Goal: Information Seeking & Learning: Learn about a topic

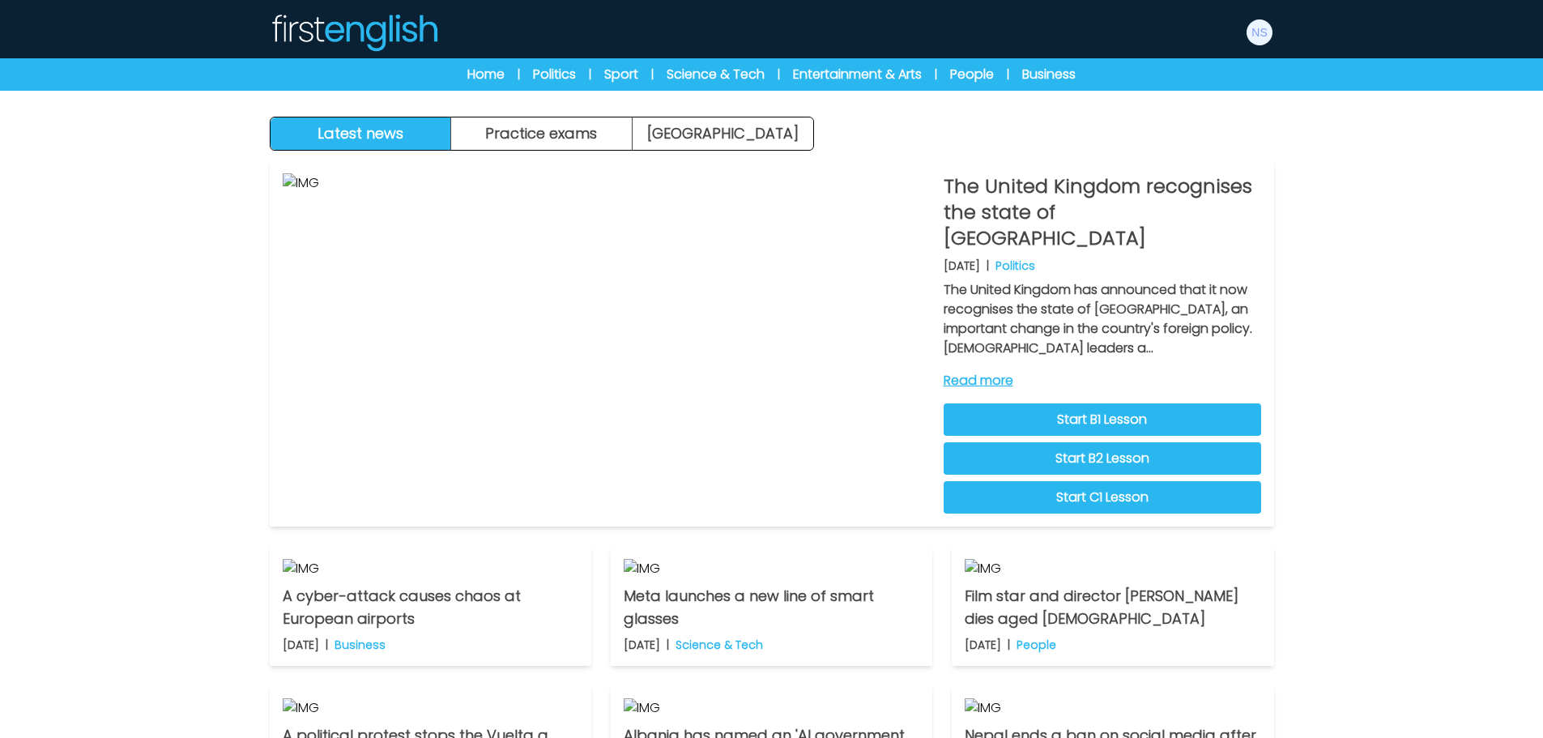
click at [1281, 33] on div "Manage Account My Account Language English Español Français B1 B2" at bounding box center [772, 32] width 1037 height 52
click at [1266, 36] on img at bounding box center [1260, 32] width 26 height 26
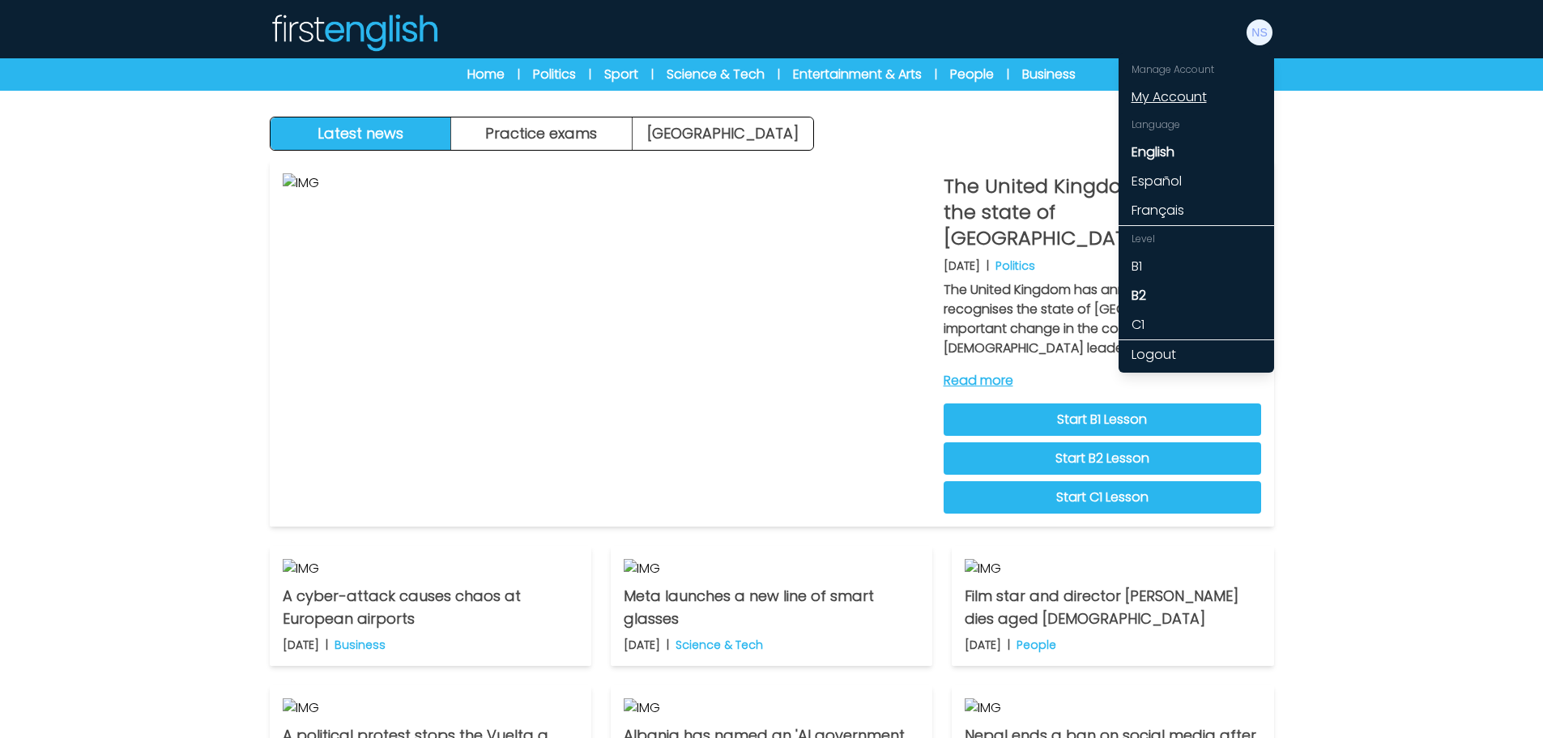
click at [1171, 99] on link "My Account" at bounding box center [1197, 97] width 156 height 29
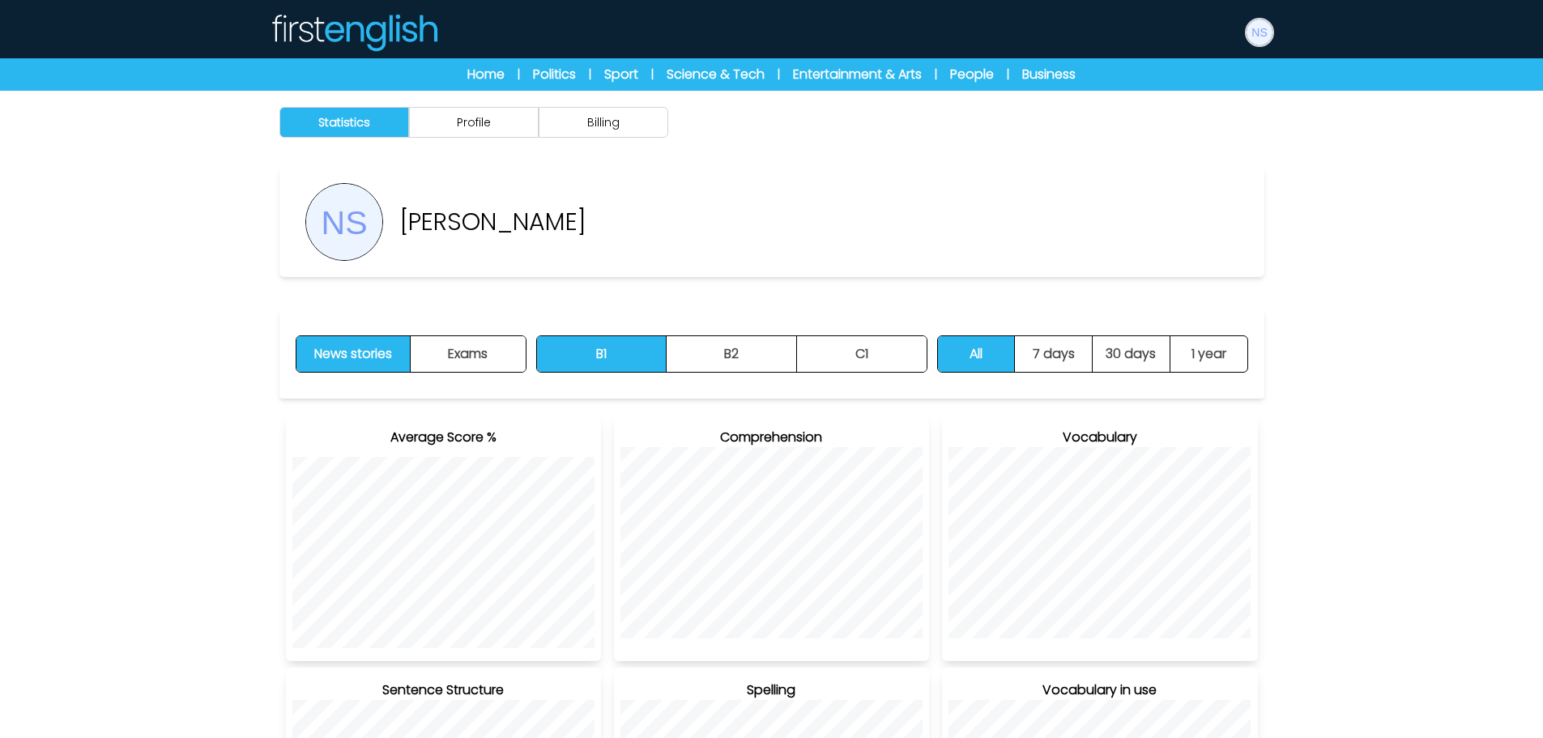
click at [1266, 41] on img at bounding box center [1260, 32] width 26 height 26
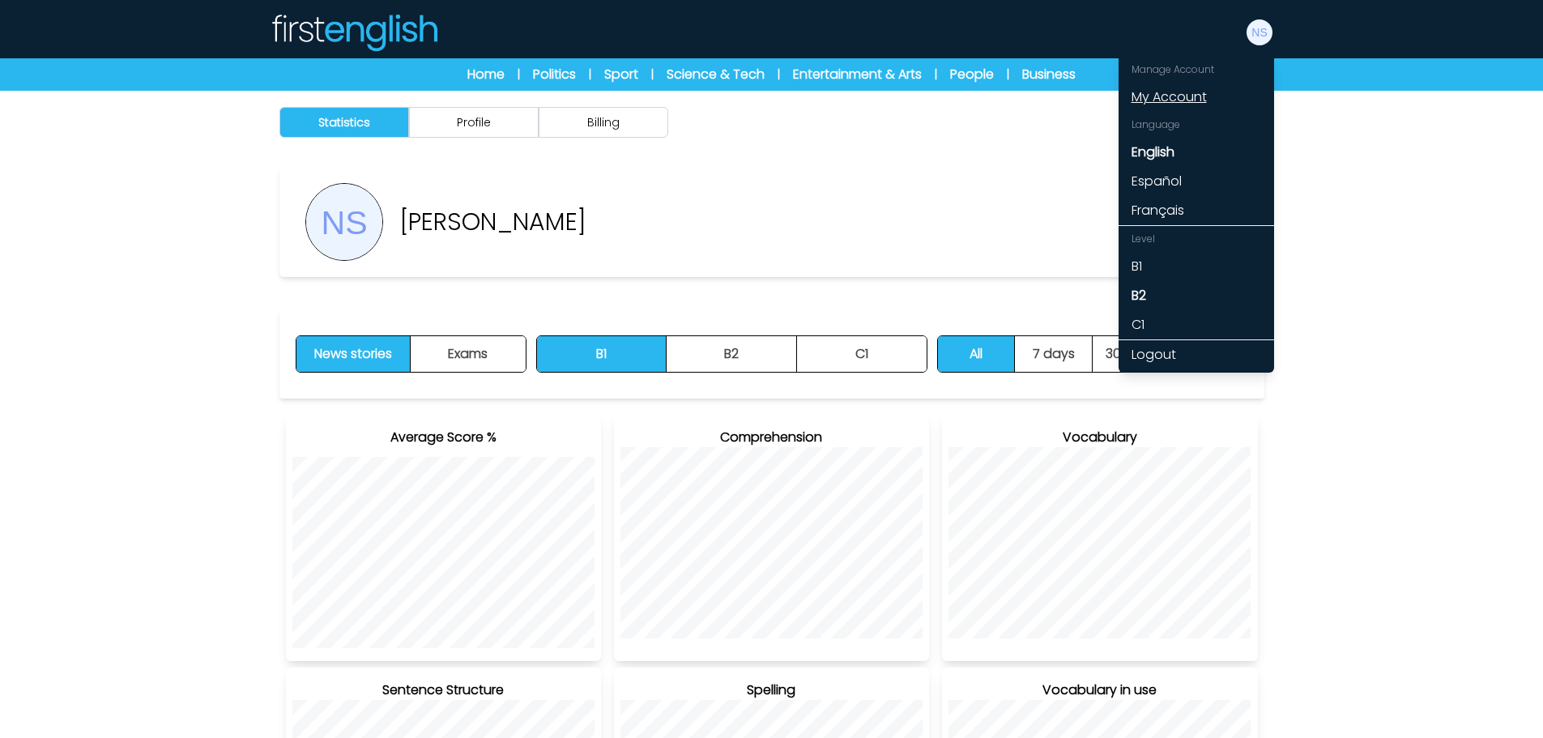
click at [1164, 97] on link "My Account" at bounding box center [1197, 97] width 156 height 29
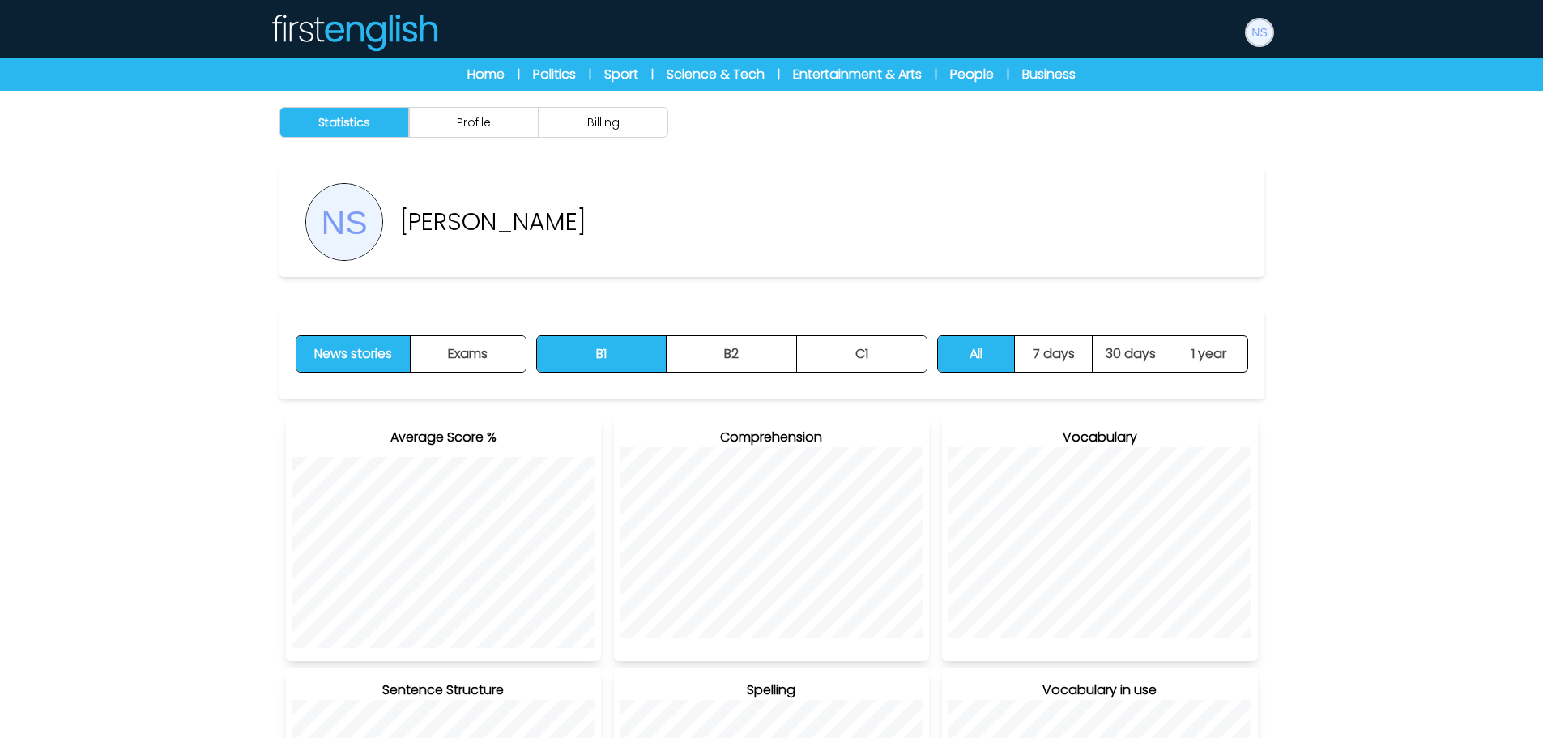
click at [1269, 33] on img at bounding box center [1260, 32] width 26 height 26
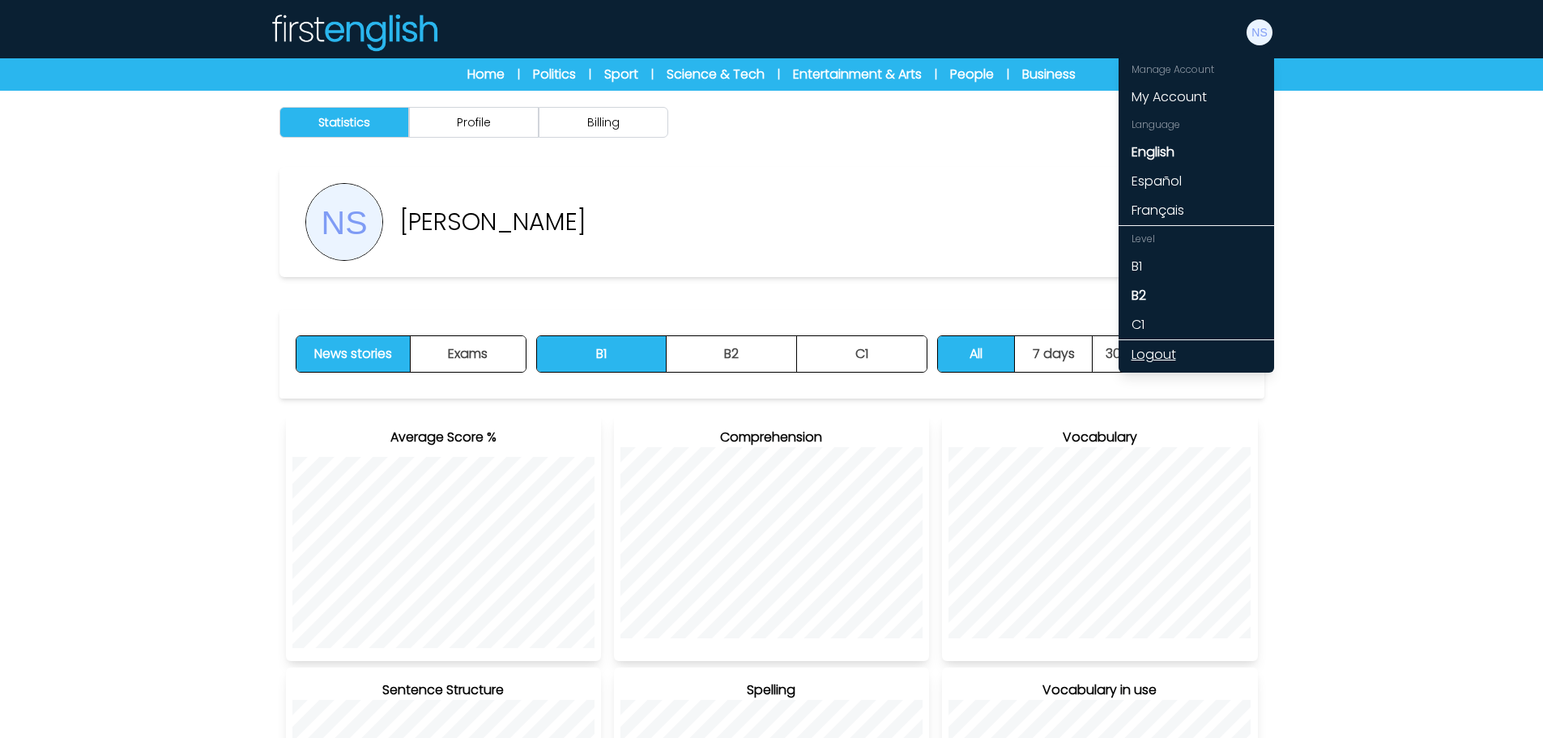
click at [1169, 357] on link "Logout" at bounding box center [1197, 354] width 156 height 29
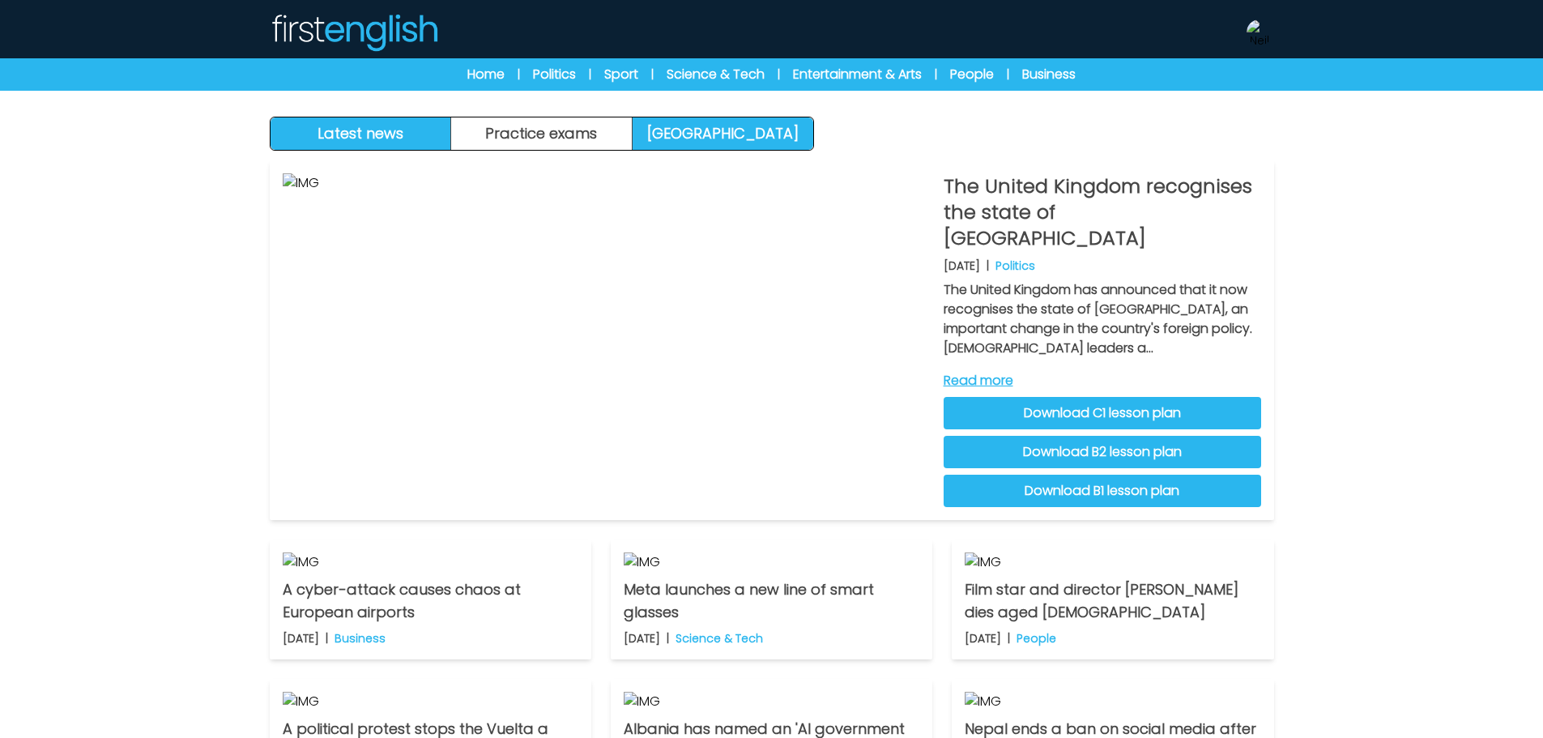
click at [761, 132] on link "[GEOGRAPHIC_DATA]" at bounding box center [723, 133] width 181 height 32
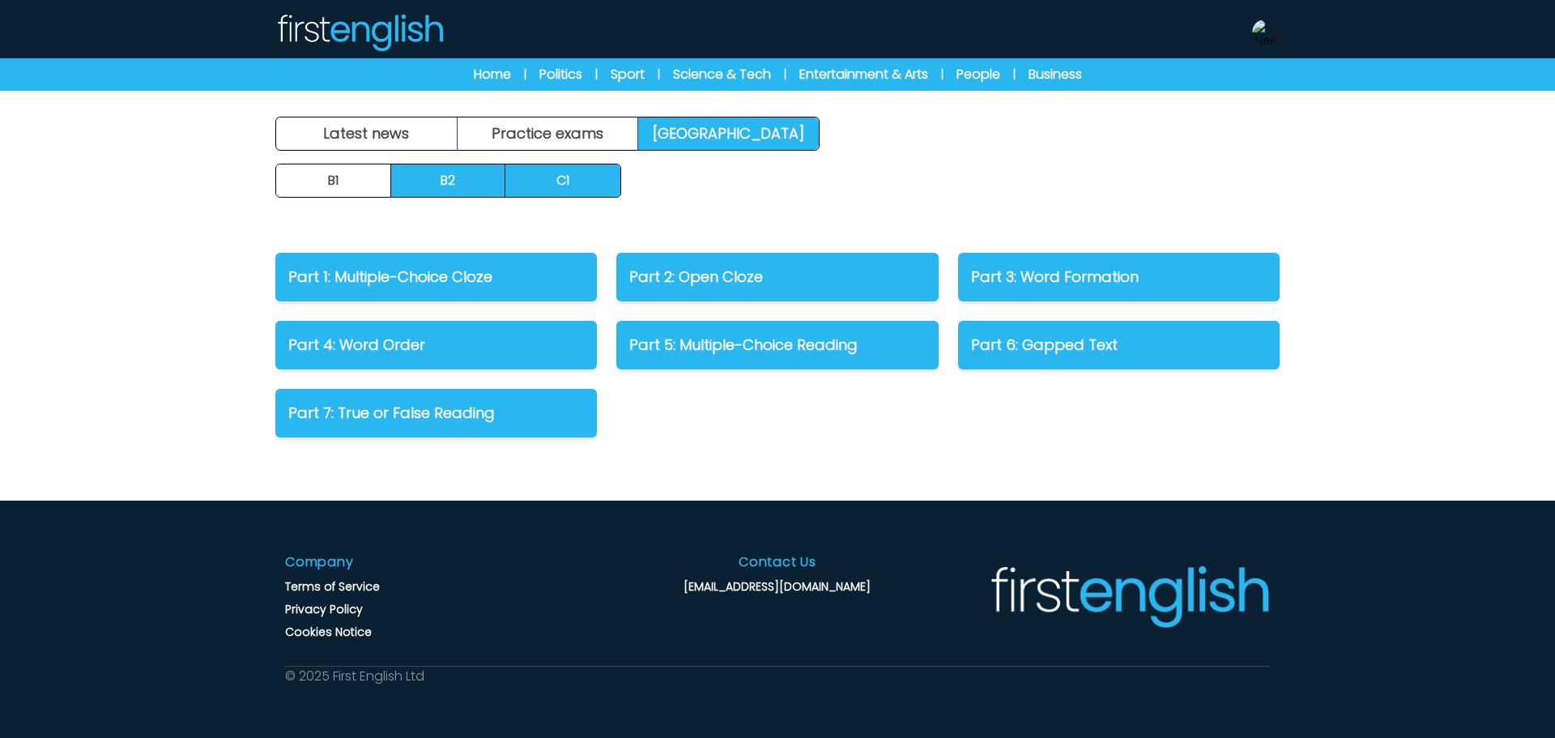
click at [596, 177] on link "C1" at bounding box center [562, 180] width 115 height 32
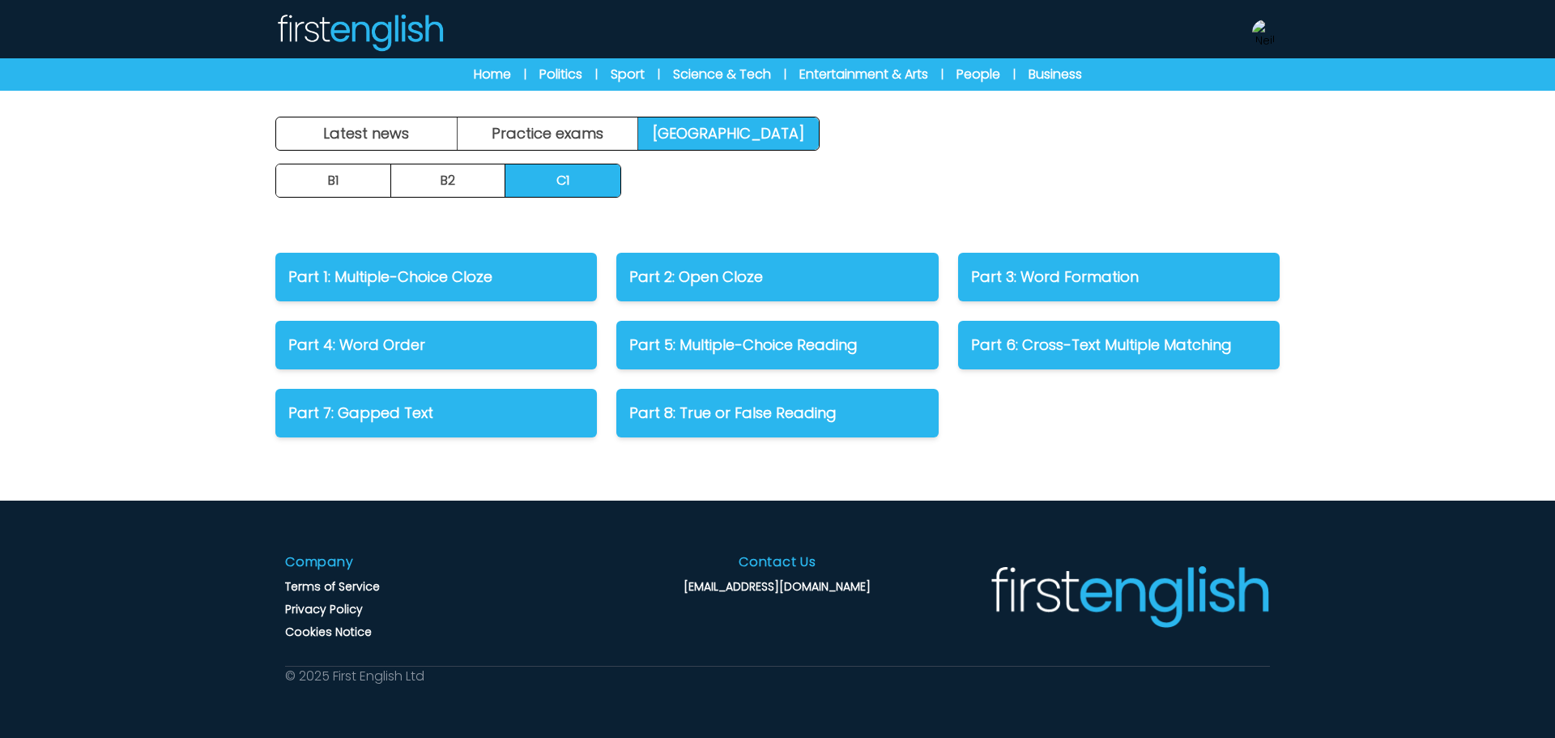
click at [592, 109] on div "Latest news Practice exams Exam Centre Latest news Exam Centre Practice exams E…" at bounding box center [777, 369] width 1555 height 738
click at [591, 127] on link "Practice exams" at bounding box center [548, 133] width 181 height 32
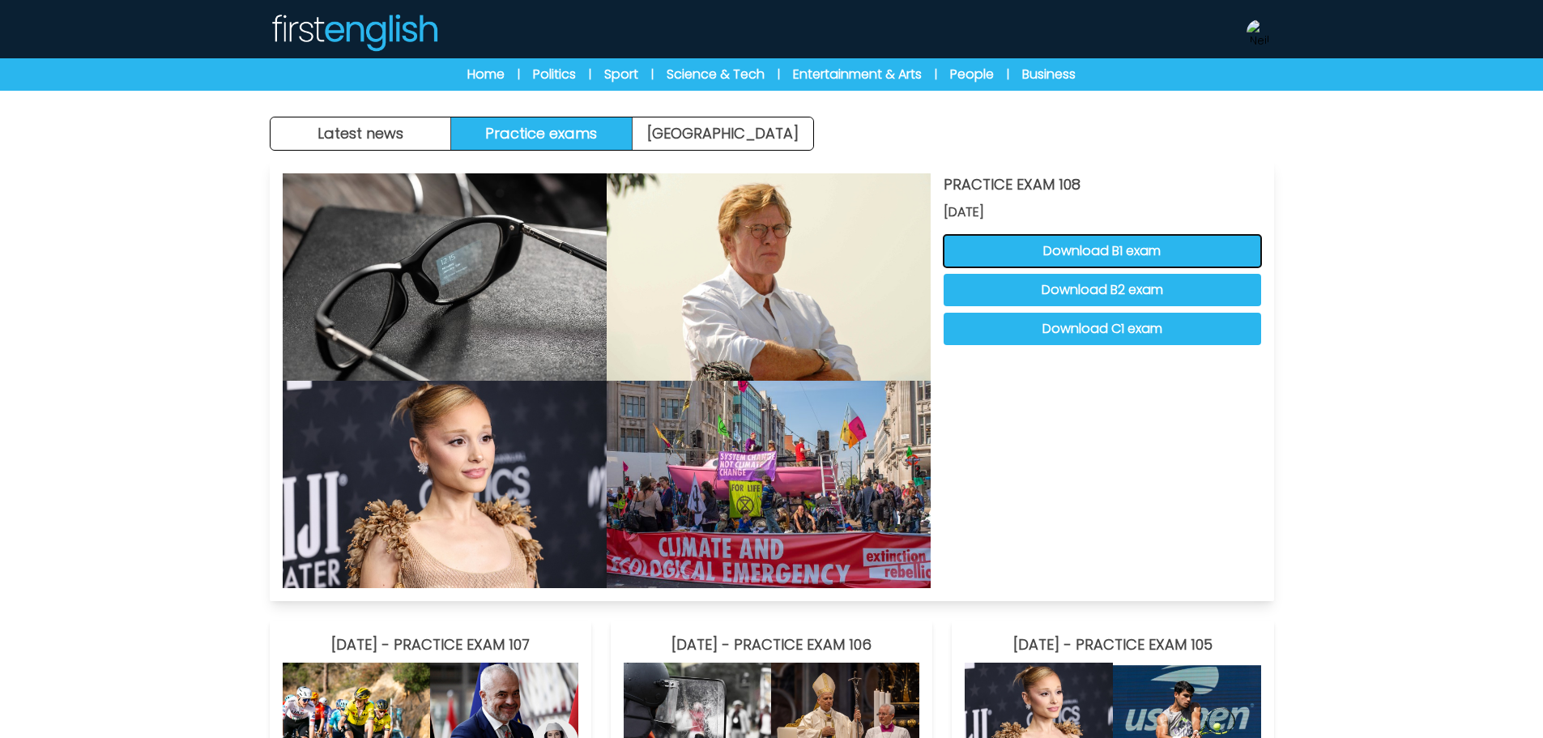
click at [1008, 249] on button "Download B1 exam" at bounding box center [1103, 251] width 318 height 32
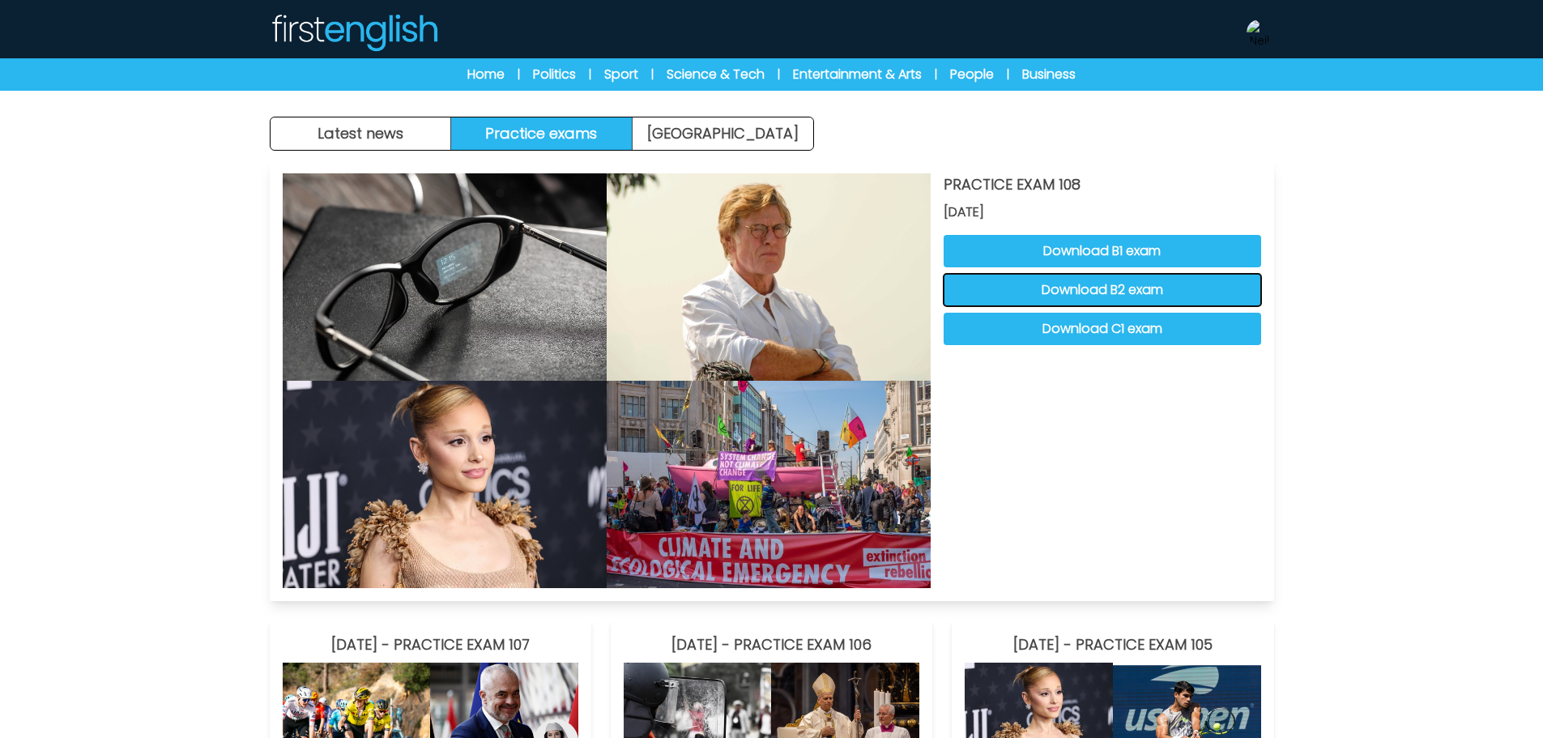
click at [1130, 295] on button "Download B2 exam" at bounding box center [1103, 290] width 318 height 32
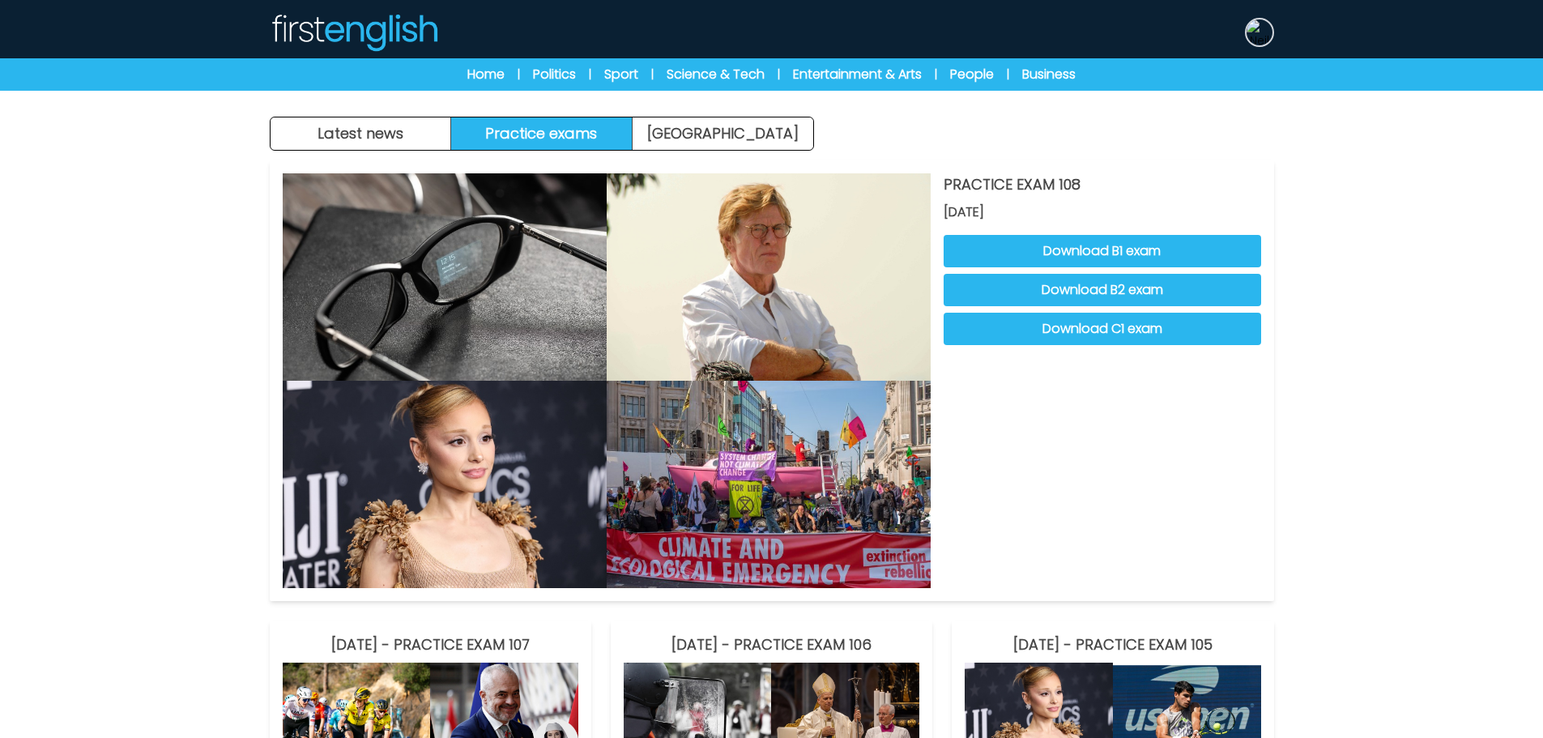
click at [1271, 34] on img at bounding box center [1260, 32] width 26 height 26
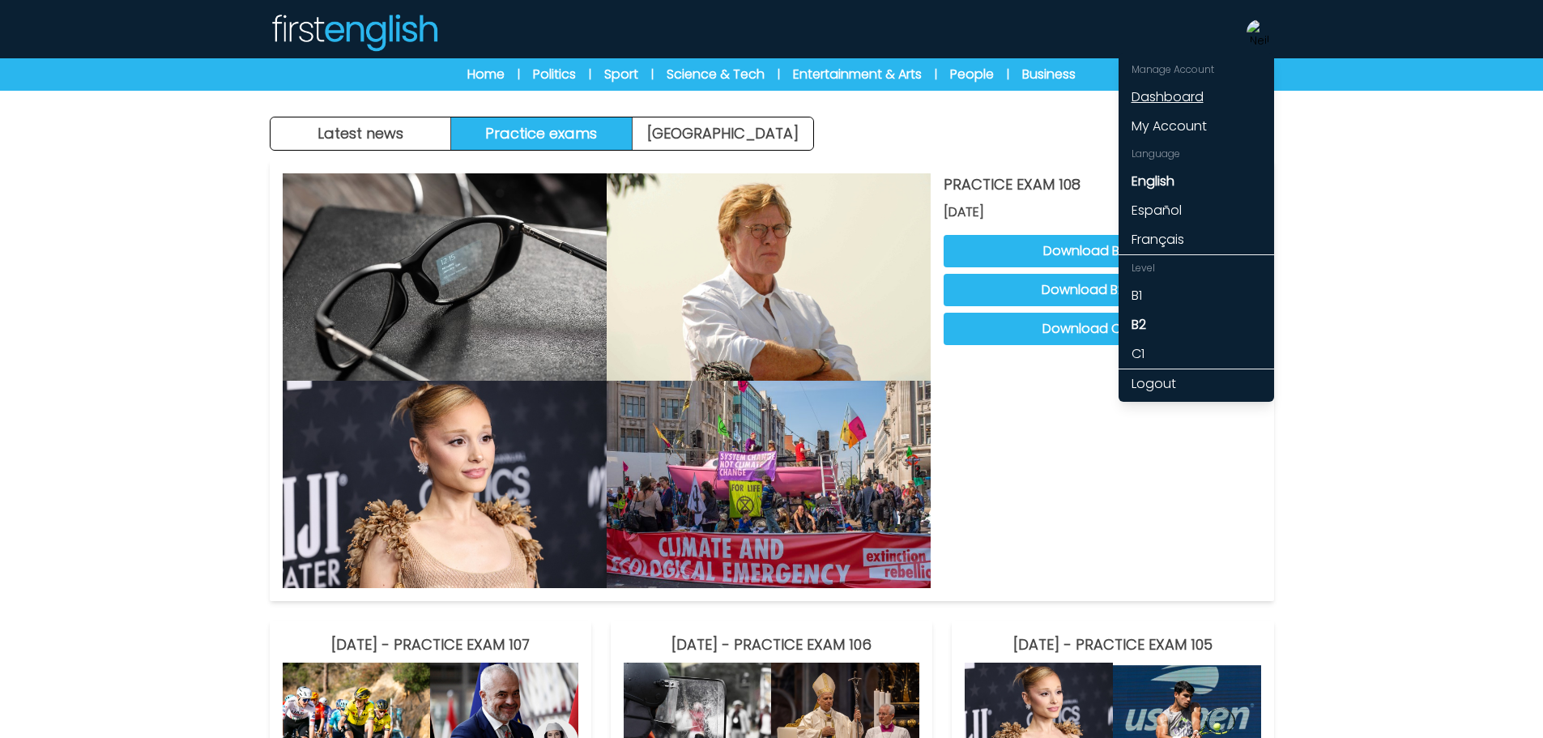
drag, startPoint x: 1184, startPoint y: 89, endPoint x: 1089, endPoint y: 102, distance: 95.7
click at [1184, 89] on link "Dashboard" at bounding box center [1197, 97] width 156 height 29
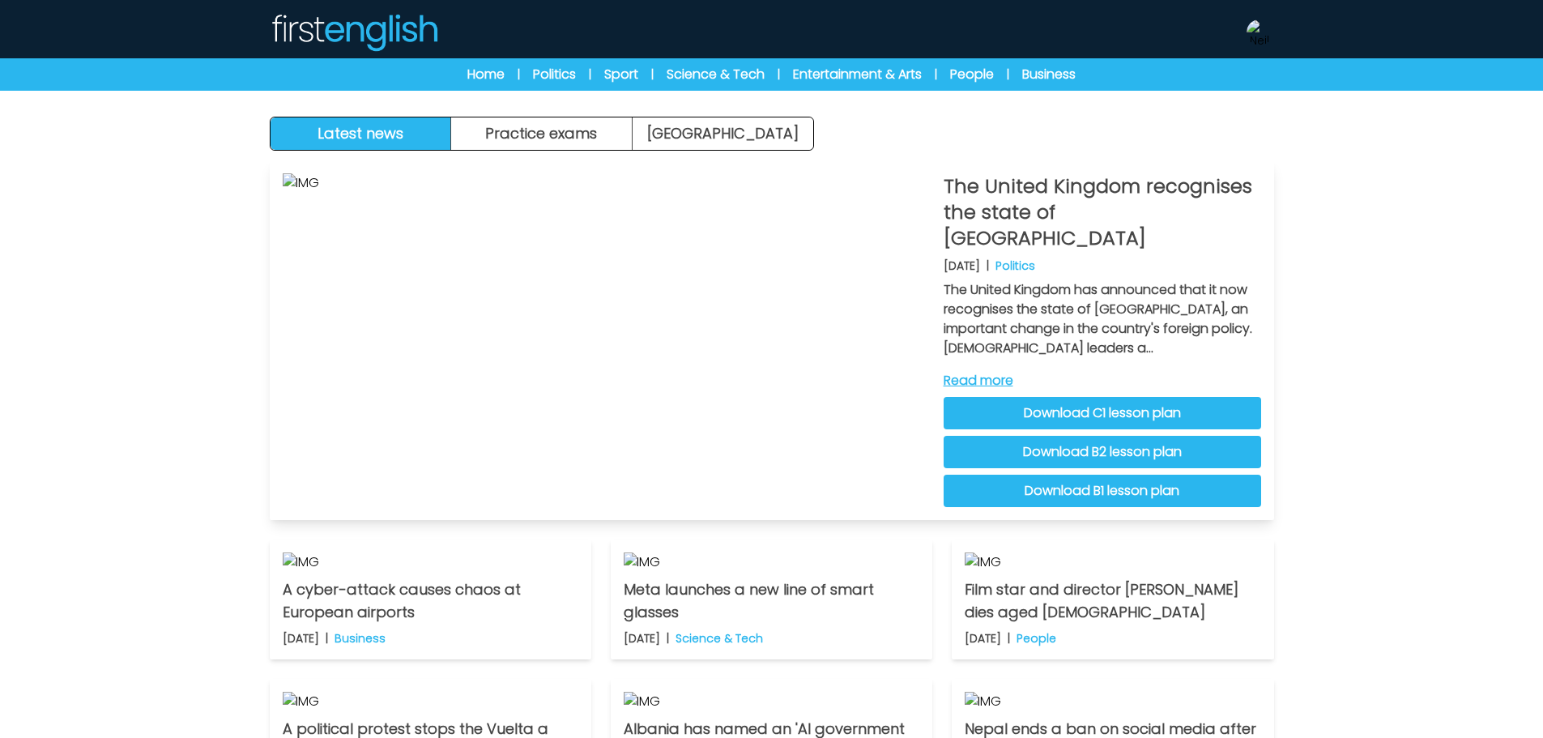
click at [971, 371] on link "Read more" at bounding box center [1103, 380] width 318 height 19
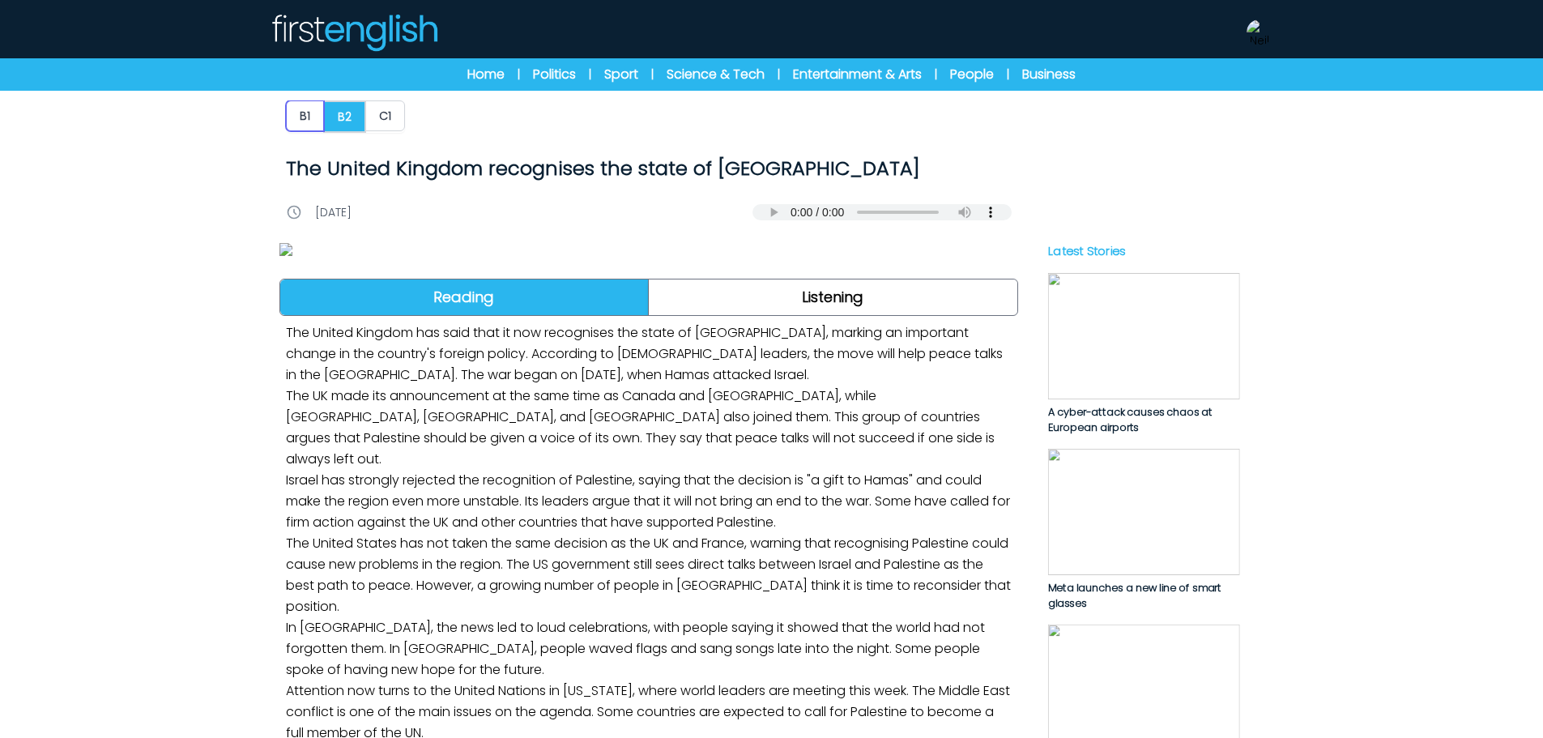
click at [301, 108] on button "B1" at bounding box center [305, 115] width 38 height 31
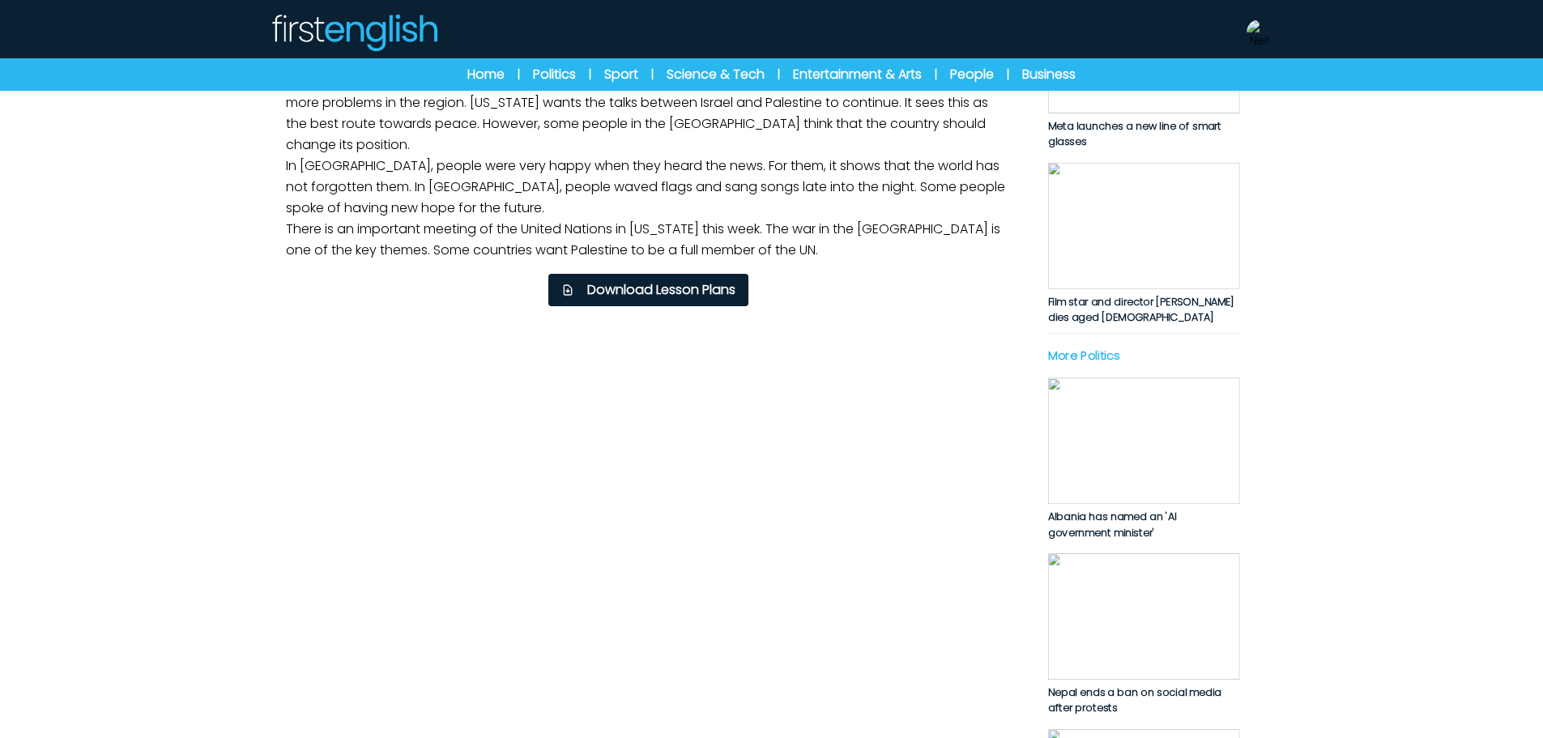
scroll to position [567, 0]
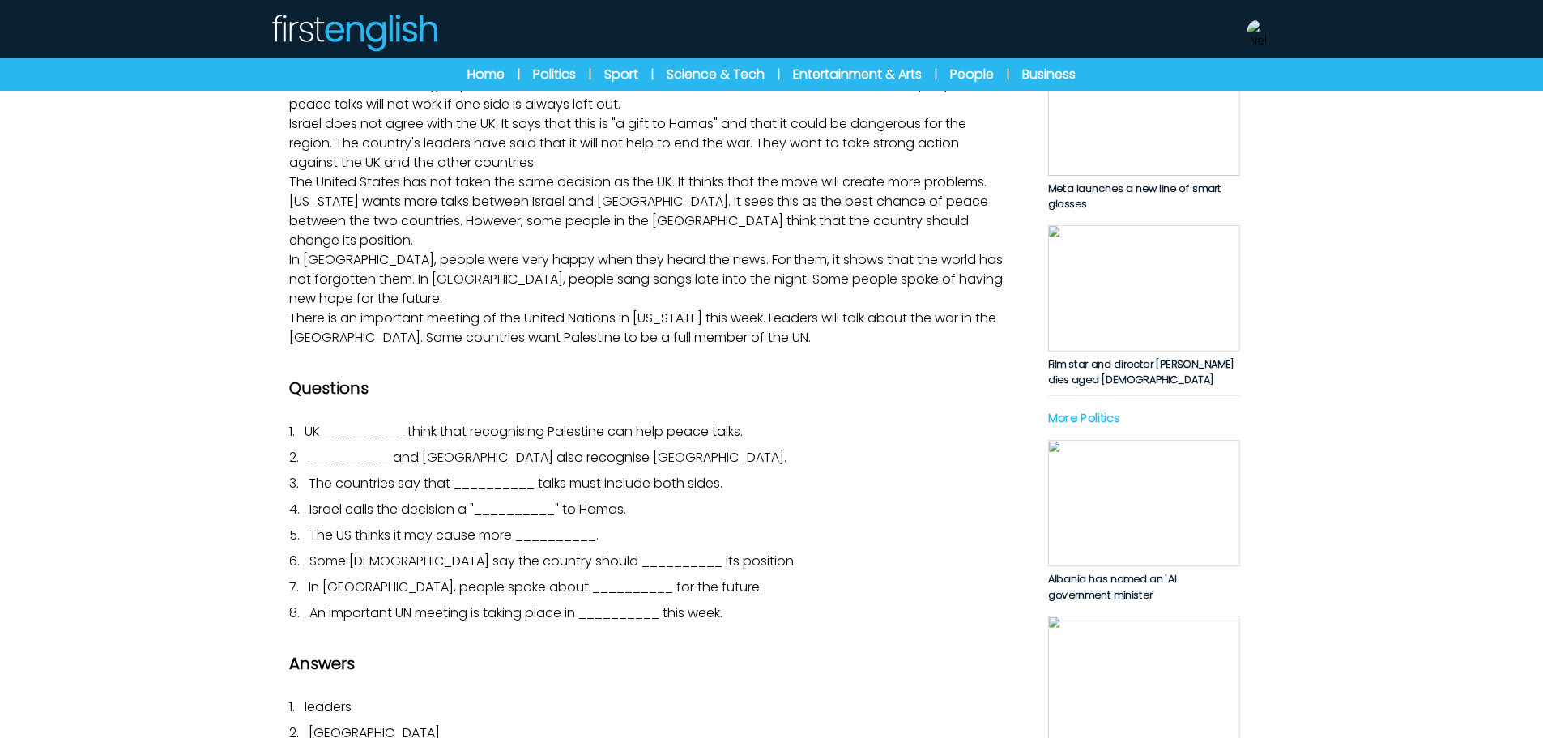
scroll to position [648, 0]
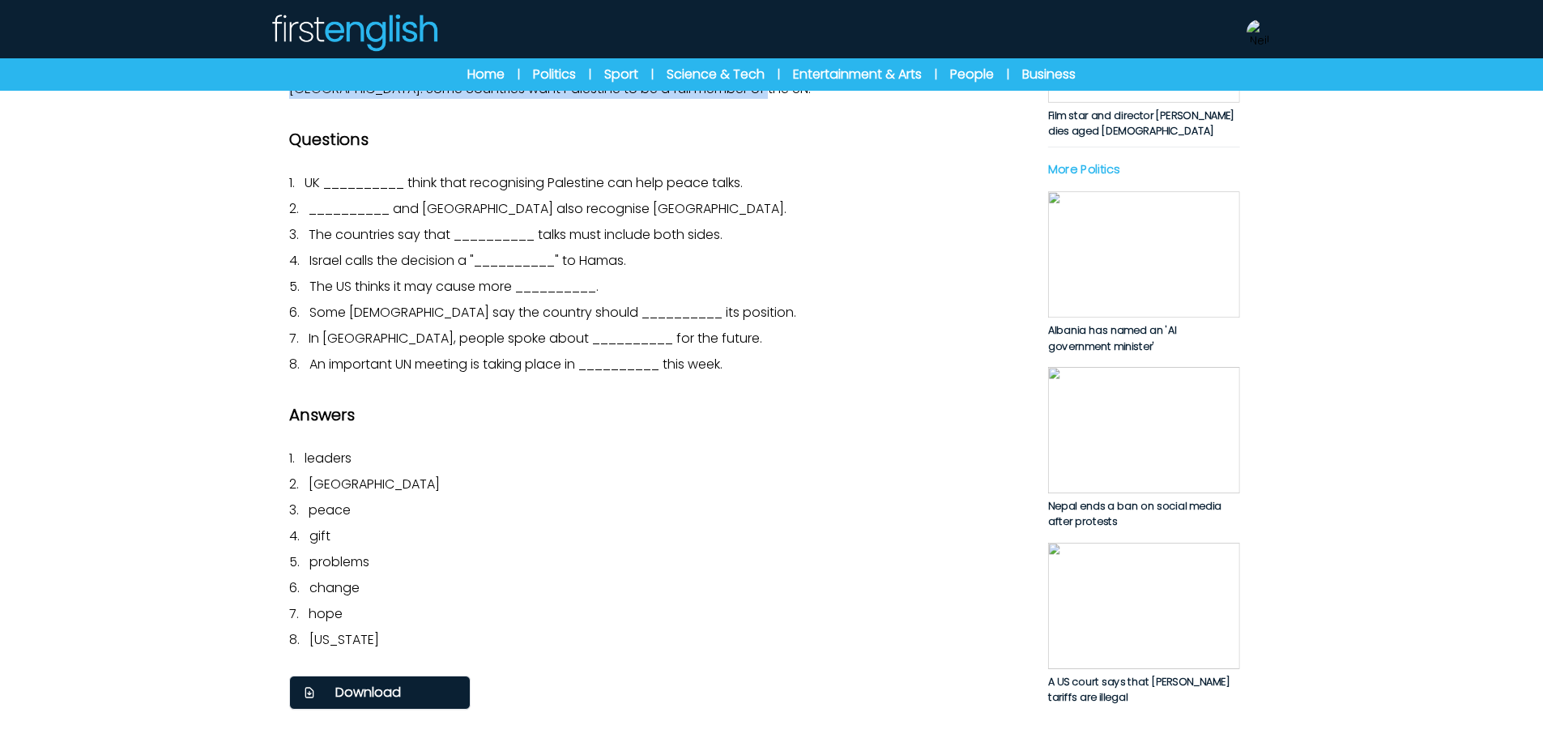
drag, startPoint x: 241, startPoint y: 250, endPoint x: 818, endPoint y: 522, distance: 637.7
click at [818, 522] on div "B1 B2 C1 The United Kingdom recognises the state of [GEOGRAPHIC_DATA] The Unite…" at bounding box center [771, 227] width 1543 height 1730
copy div "Lor Ipsumd Sitamet con adip elit se doeiusmodt inc utlab et Doloremag. Ali EN’a…"
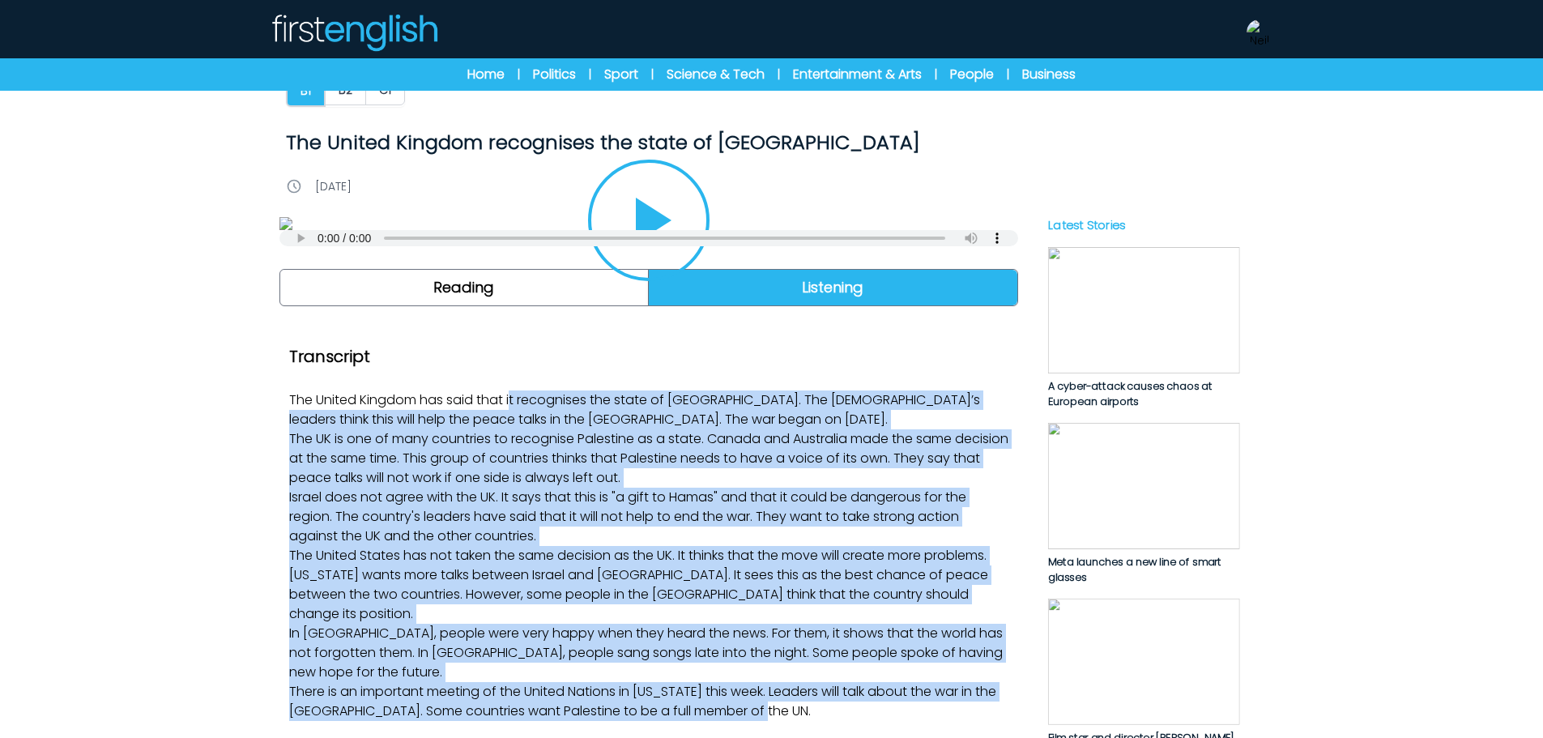
scroll to position [0, 0]
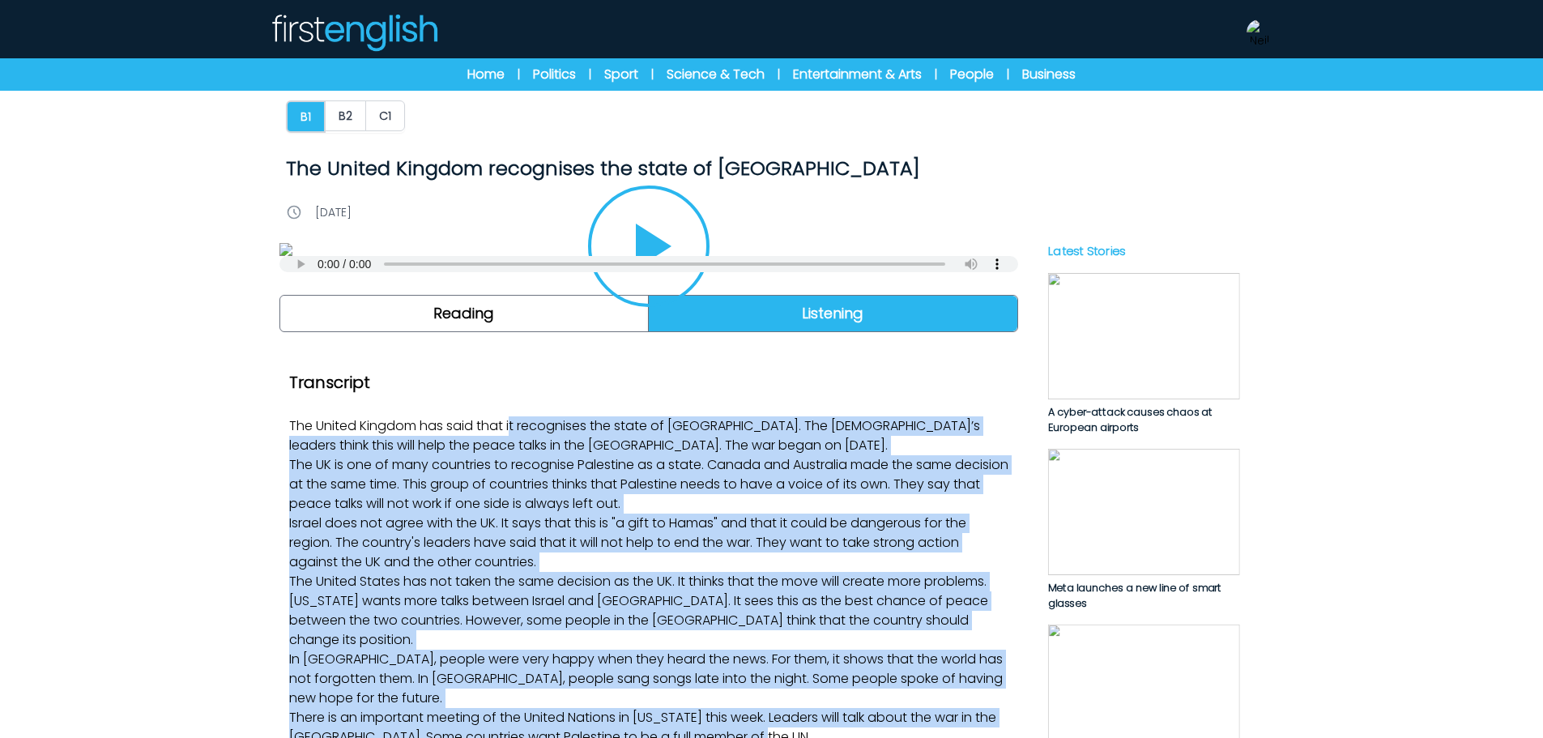
click at [1160, 366] on img at bounding box center [1143, 336] width 192 height 126
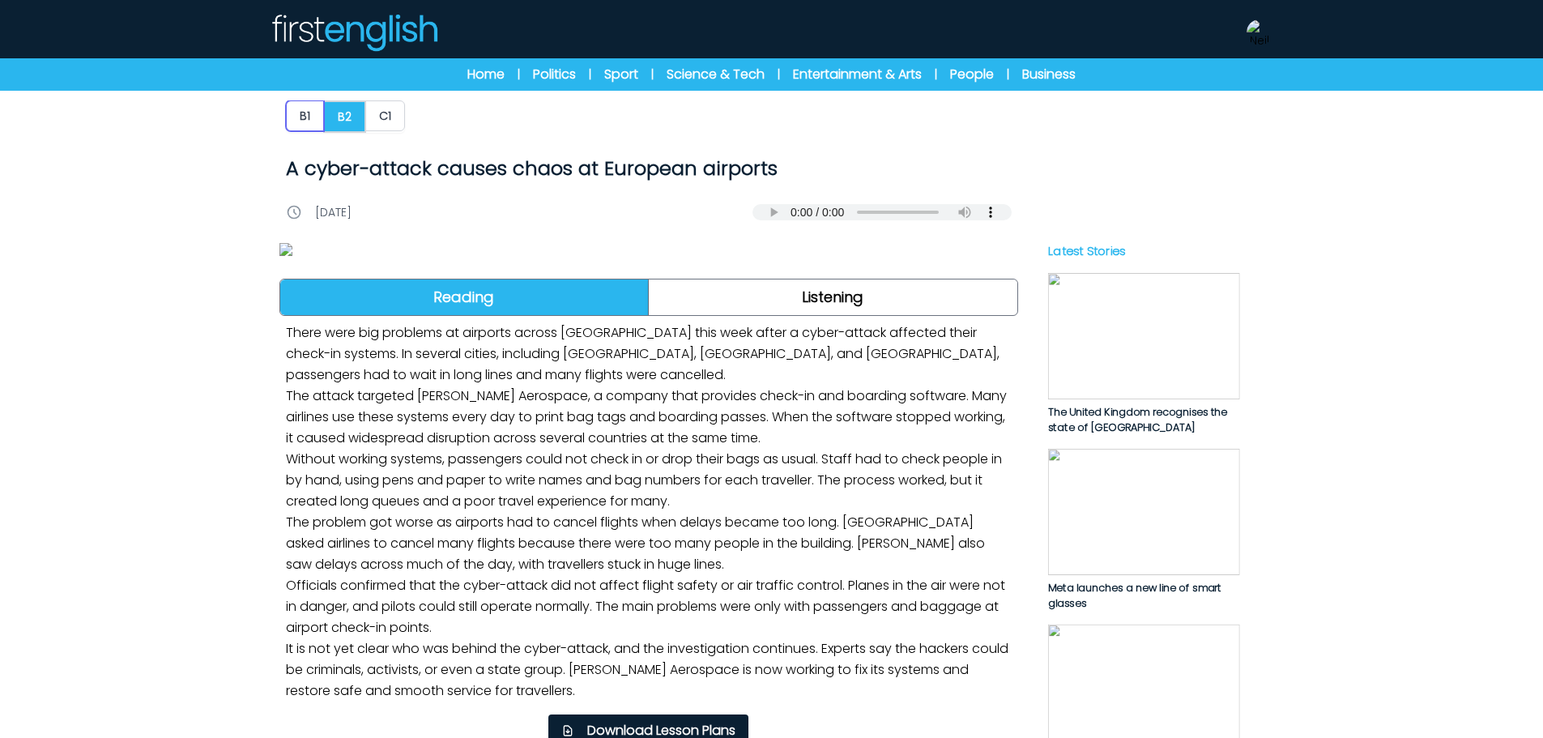
click at [304, 122] on button "B1" at bounding box center [305, 115] width 38 height 31
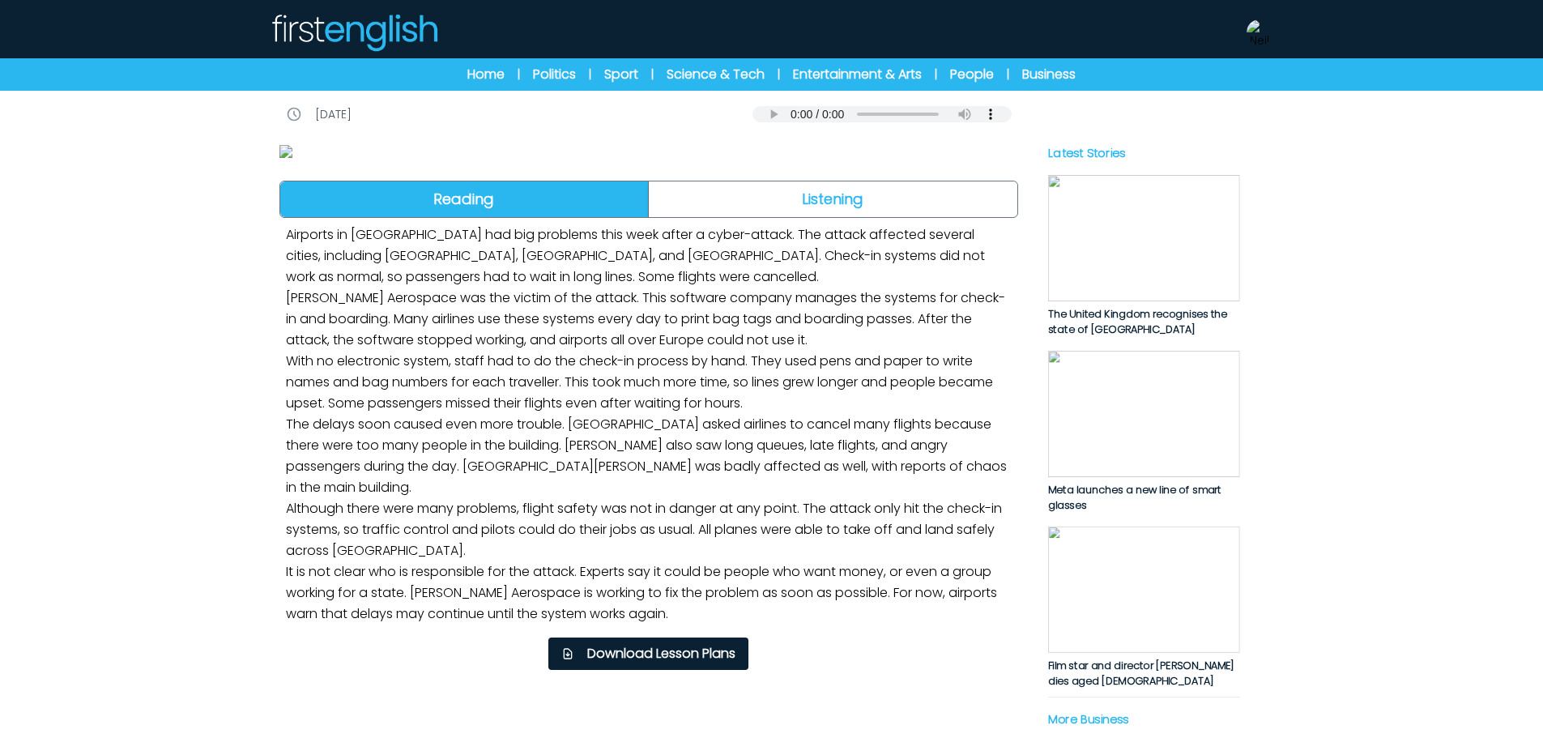
scroll to position [405, 0]
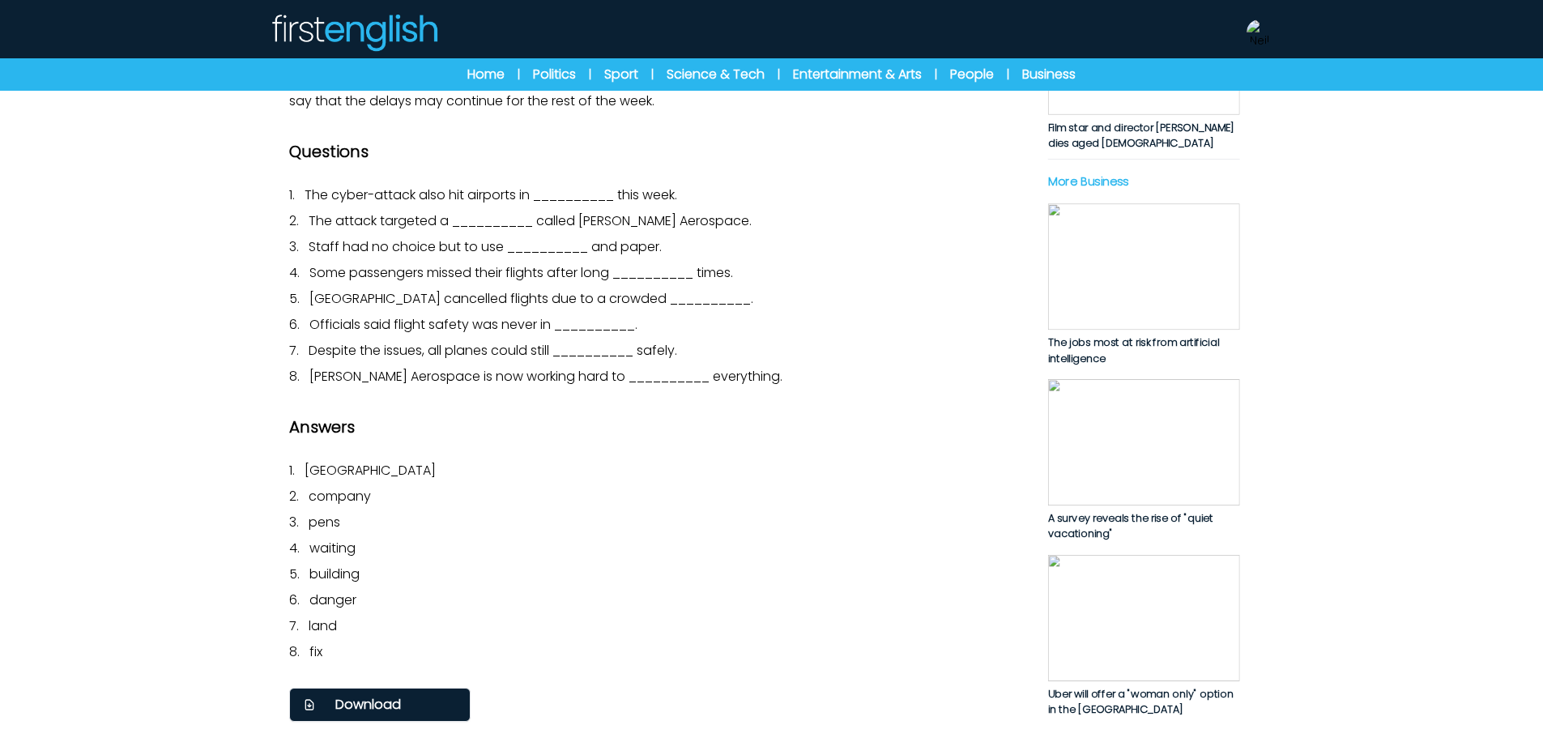
scroll to position [648, 0]
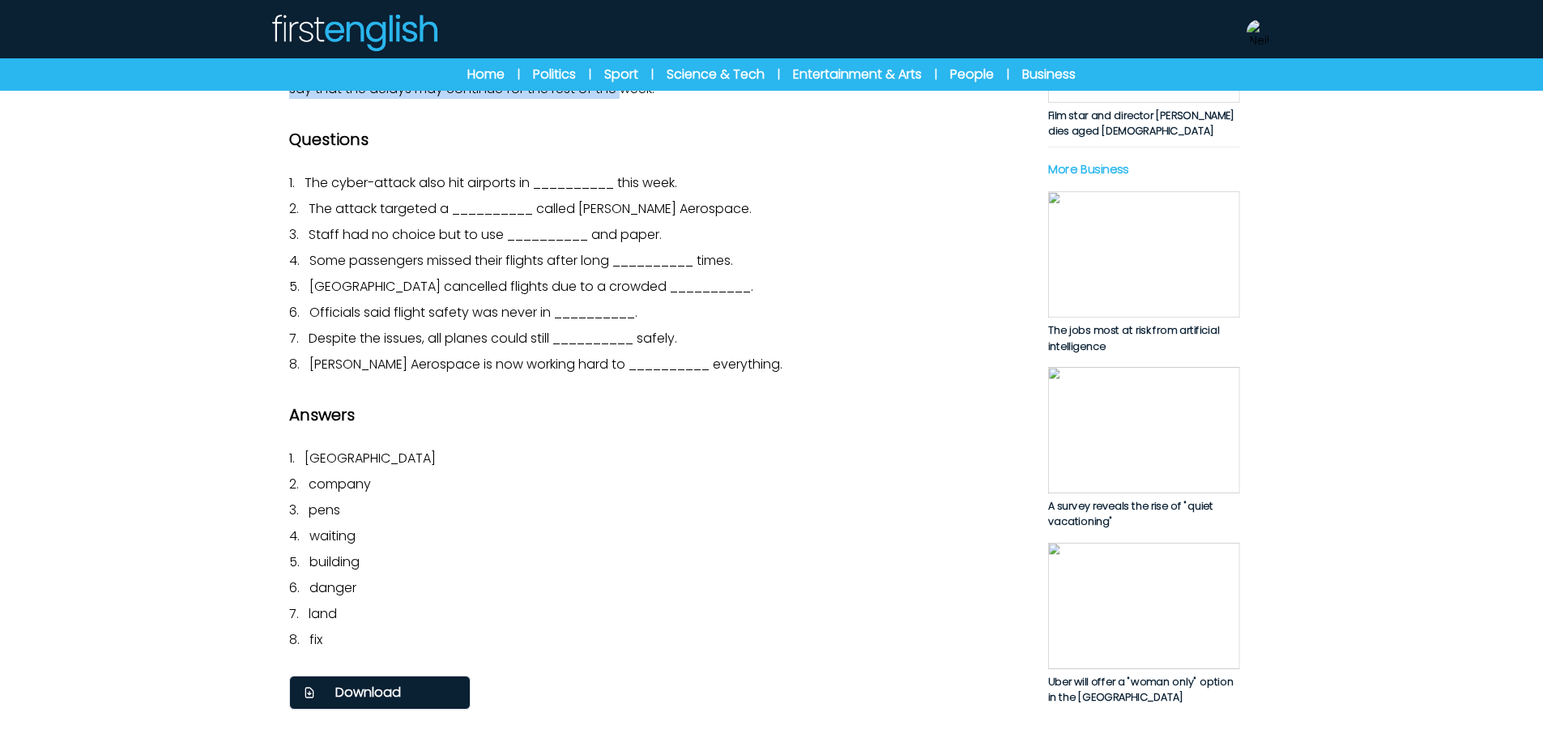
drag, startPoint x: 274, startPoint y: 257, endPoint x: 732, endPoint y: 549, distance: 543.8
click at [732, 549] on div "B1 B2 C1 A cyber-attack causes chaos at European airports A cyber-attack causes…" at bounding box center [772, 108] width 1037 height 1493
copy div "Airports in [GEOGRAPHIC_DATA] had big problems this week after a cyber-attack. …"
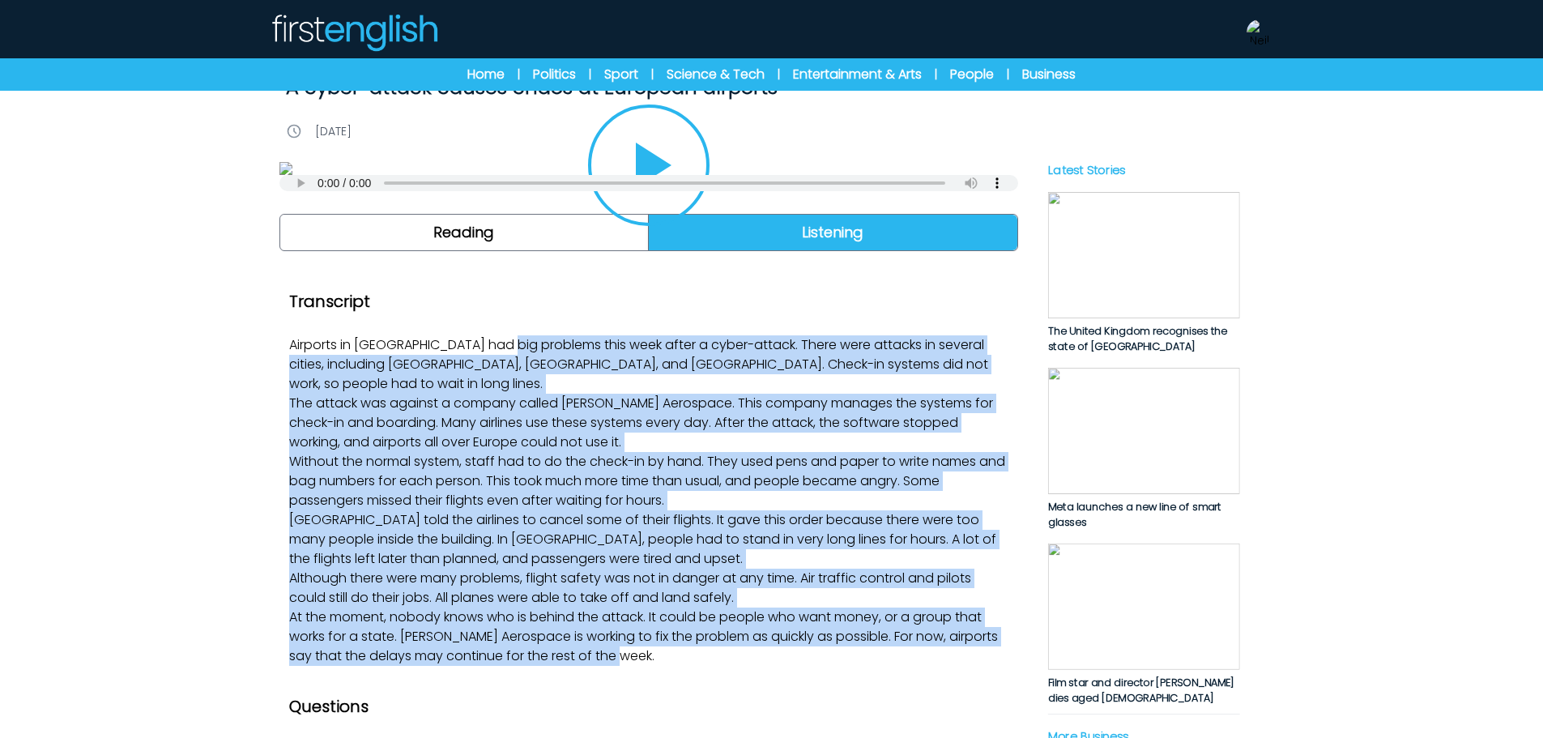
click at [1188, 429] on img at bounding box center [1143, 431] width 192 height 126
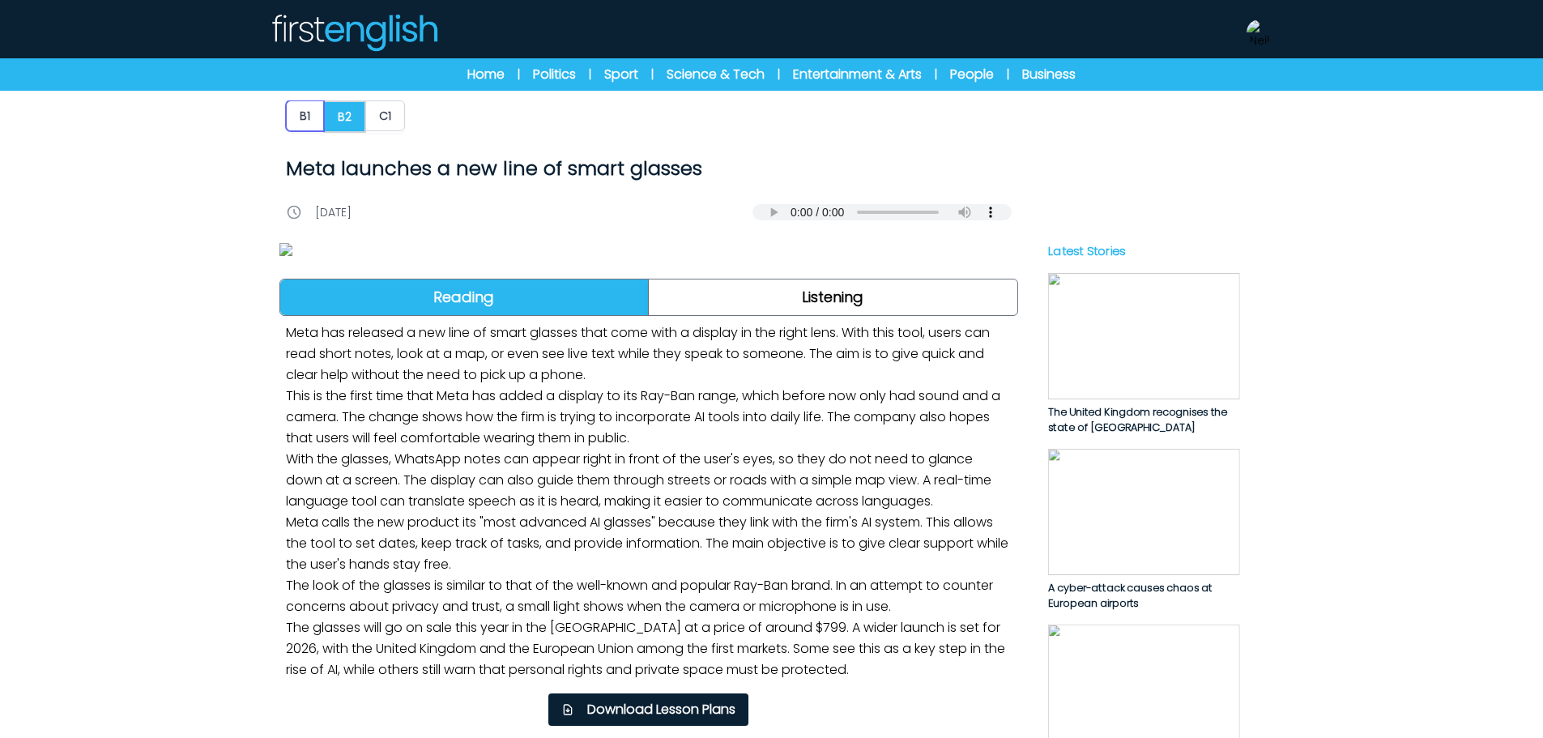
click at [313, 105] on button "B1" at bounding box center [305, 115] width 38 height 31
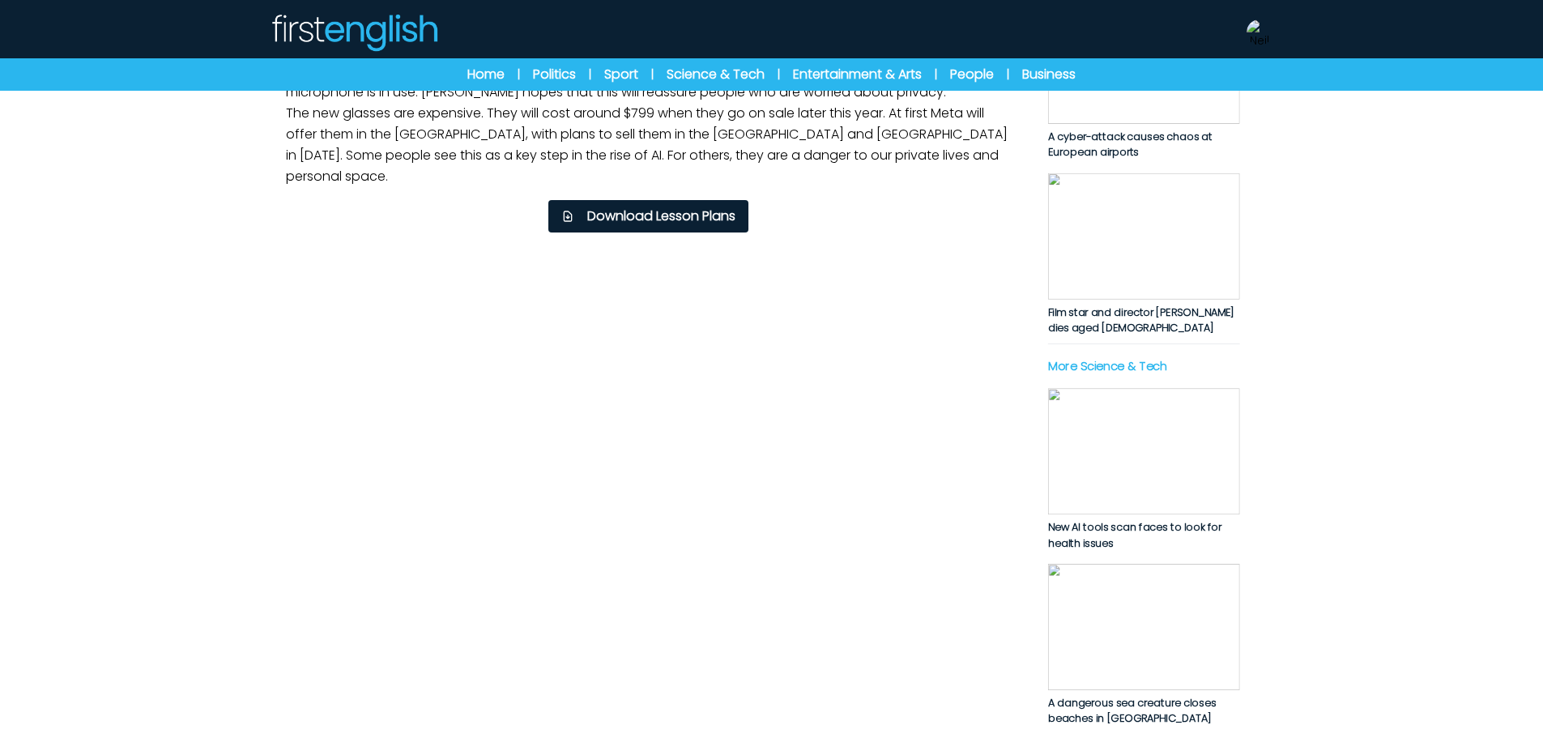
scroll to position [486, 0]
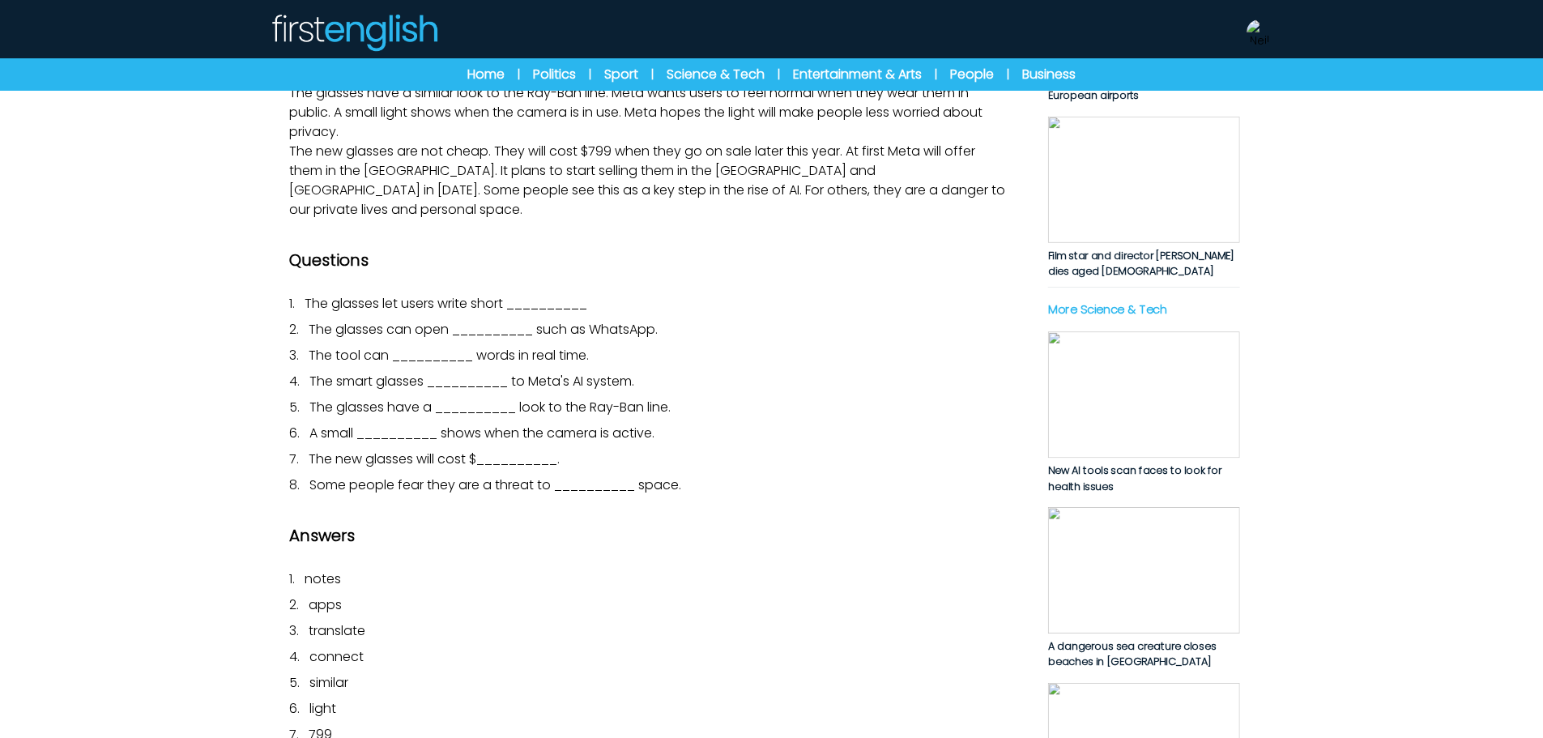
scroll to position [648, 0]
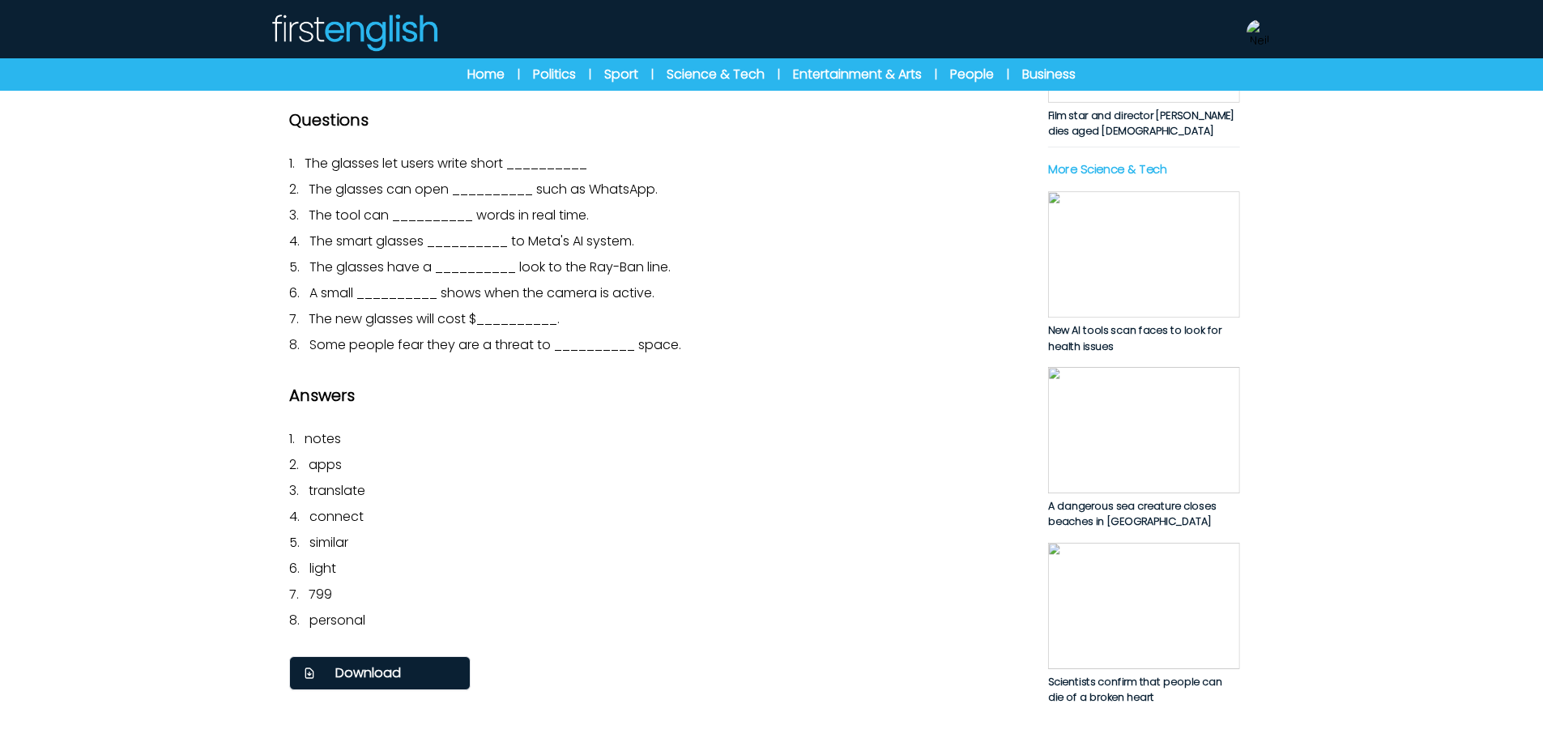
drag, startPoint x: 272, startPoint y: 256, endPoint x: 881, endPoint y: 524, distance: 665.5
click at [881, 524] on div "B1 B2 C1 Meta launches a new line of smart glasses Meta launches a new line of …" at bounding box center [772, 108] width 1037 height 1493
copy div "Meta has made a new set of smart glasses. The glasses have a small screen in th…"
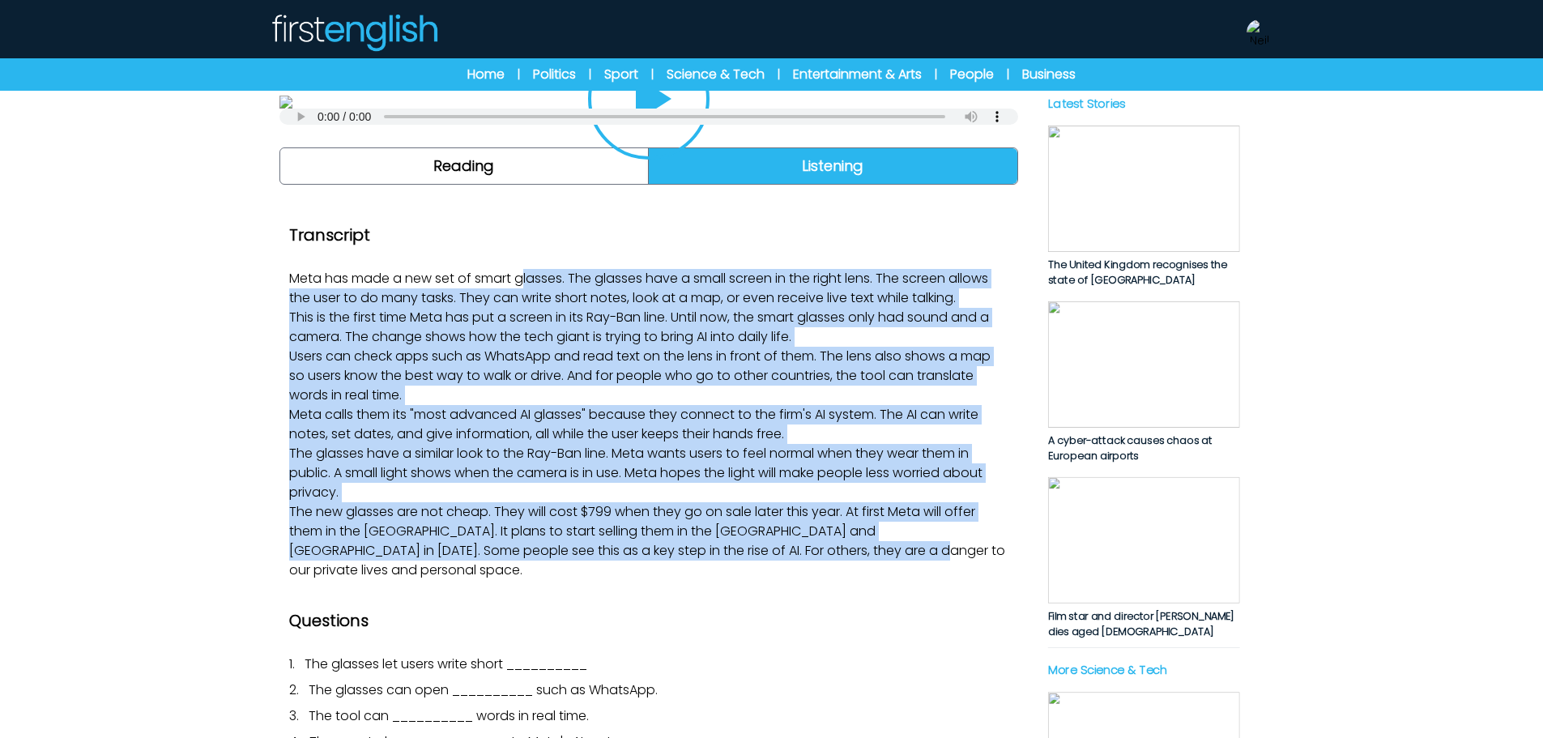
scroll to position [405, 0]
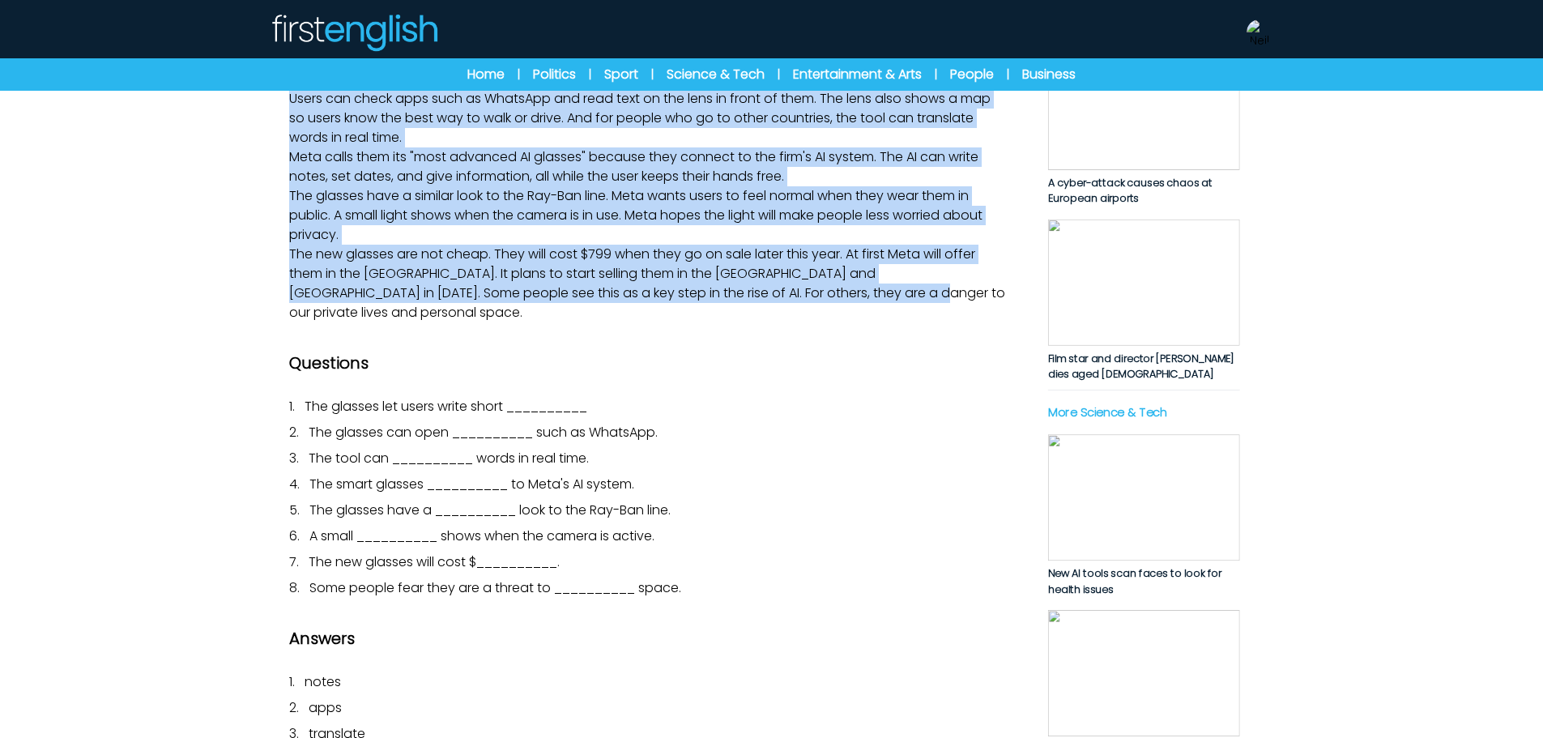
click at [1179, 306] on img at bounding box center [1143, 283] width 192 height 126
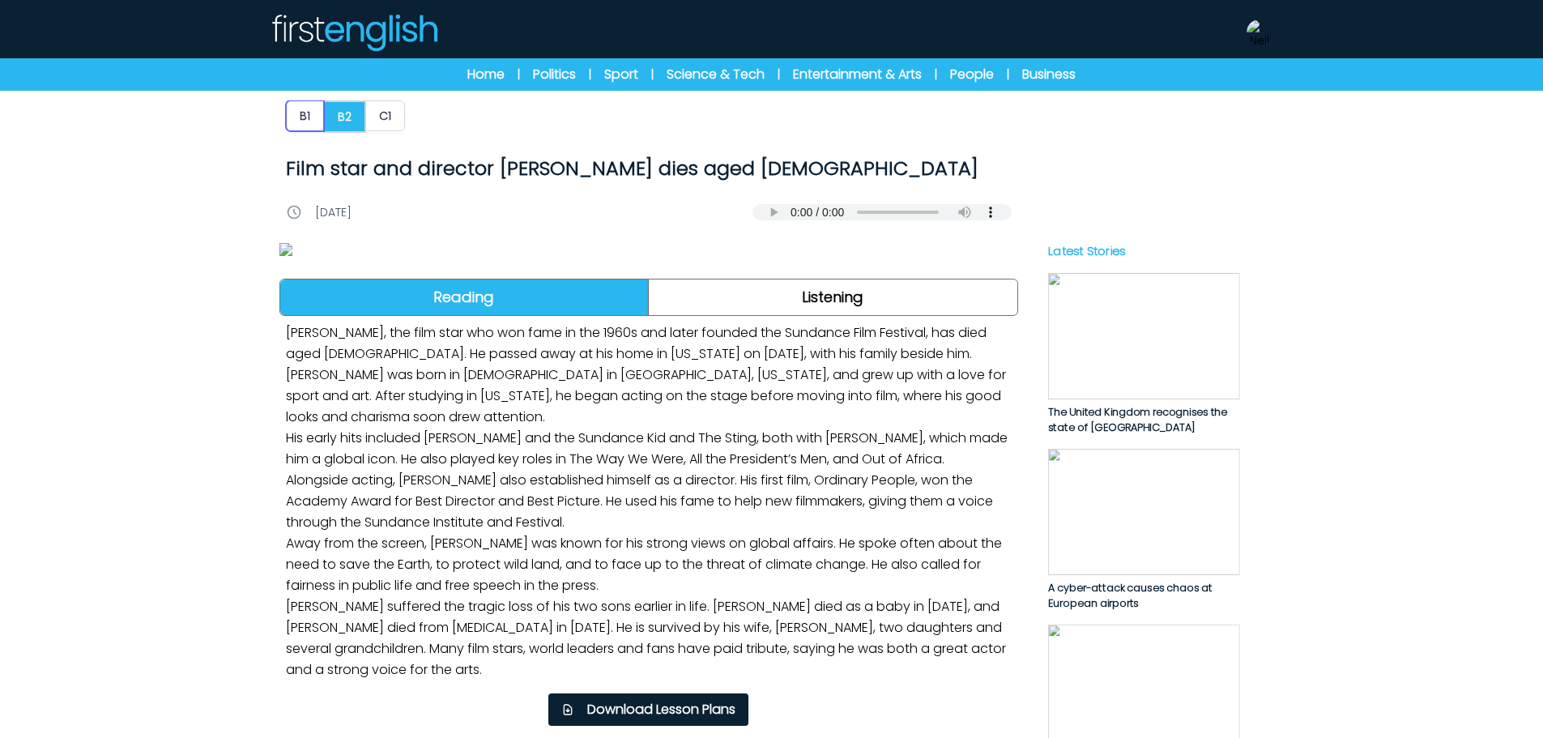
click at [295, 110] on button "B1" at bounding box center [305, 115] width 38 height 31
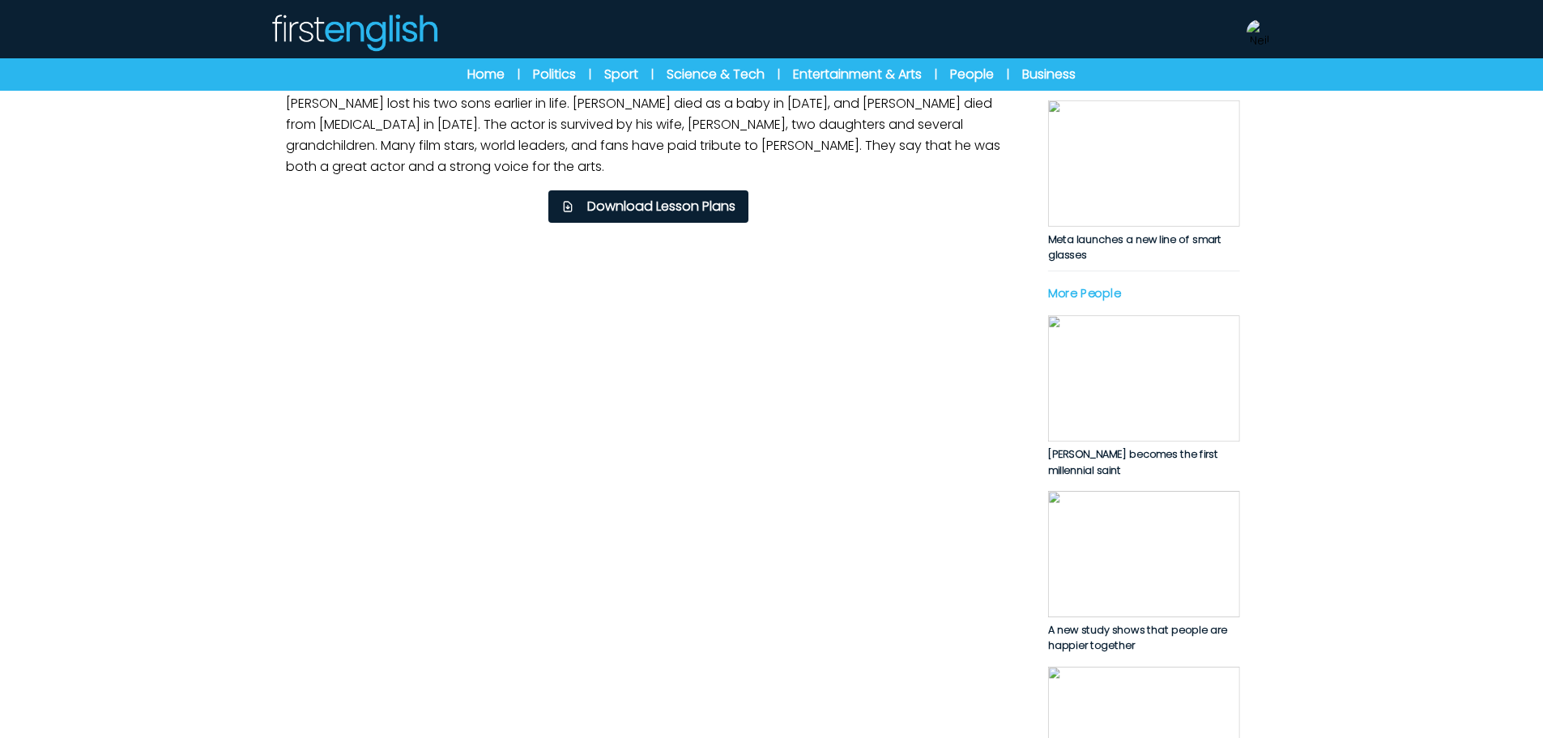
scroll to position [648, 0]
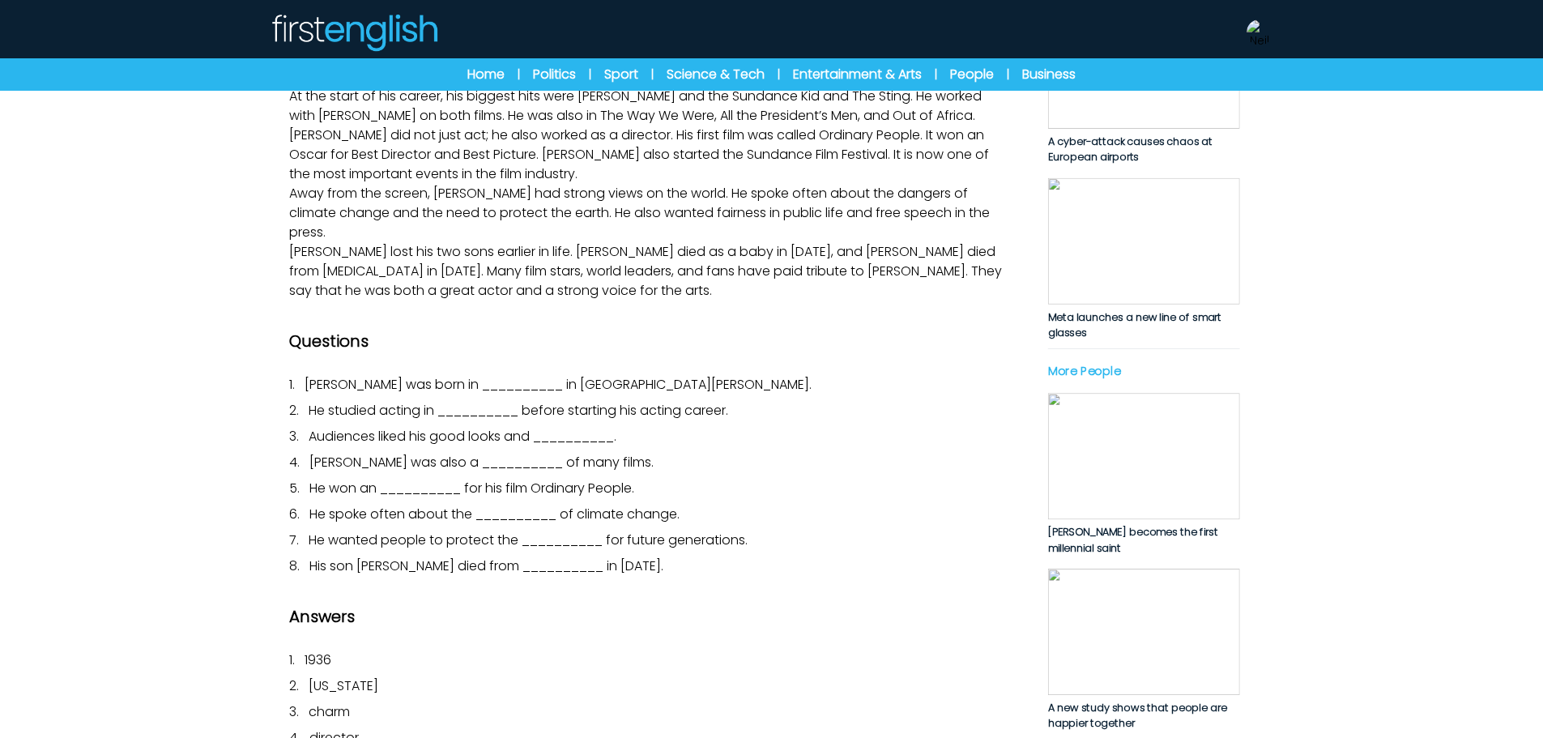
scroll to position [648, 0]
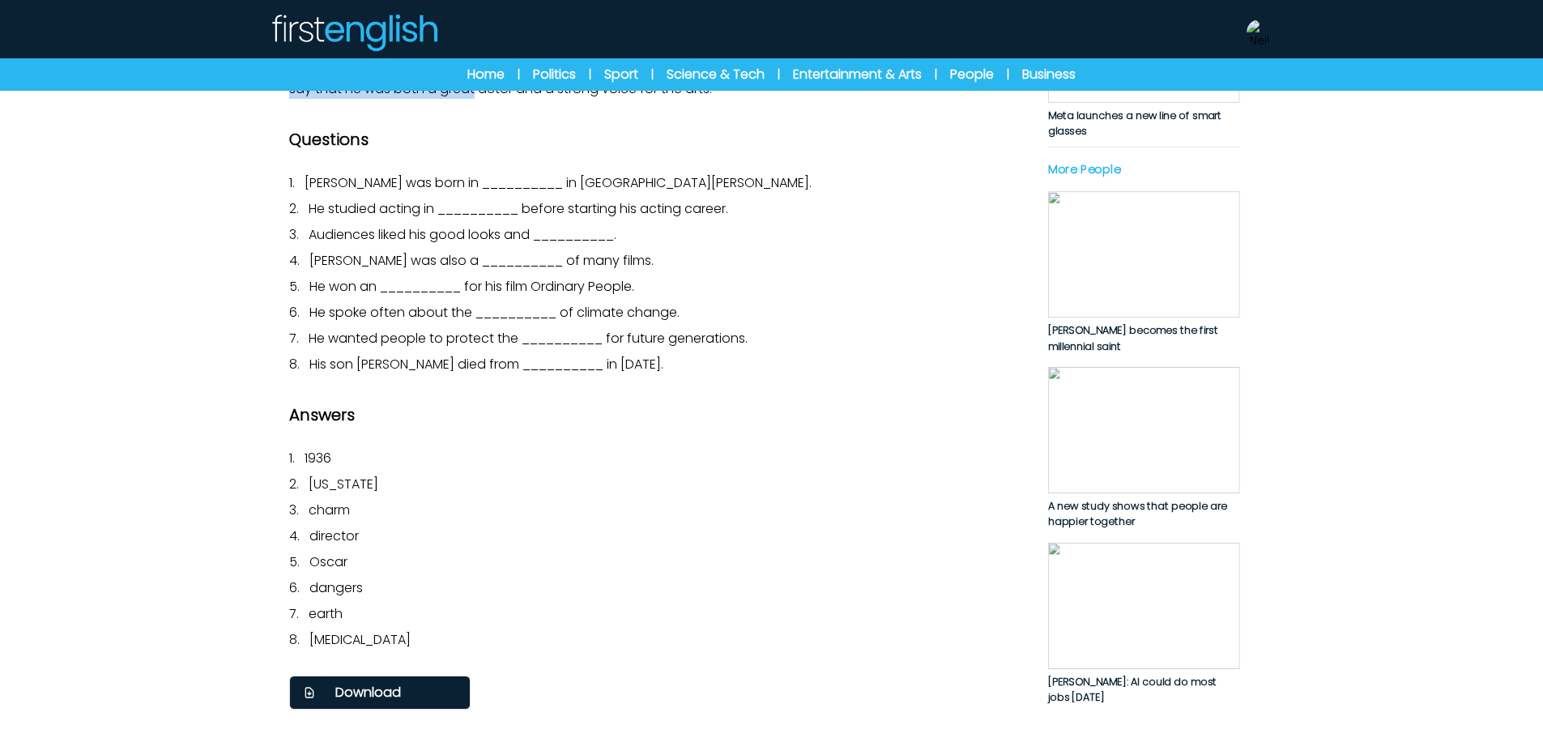
drag, startPoint x: 274, startPoint y: 253, endPoint x: 595, endPoint y: 525, distance: 421.3
click at [595, 525] on div "B1 B2 C1 Film star and director Robert Redford dies aged 89 Film star and direc…" at bounding box center [772, 108] width 1037 height 1493
copy div "Robert Redford has died at the age of 89. The film star became famous in the 19…"
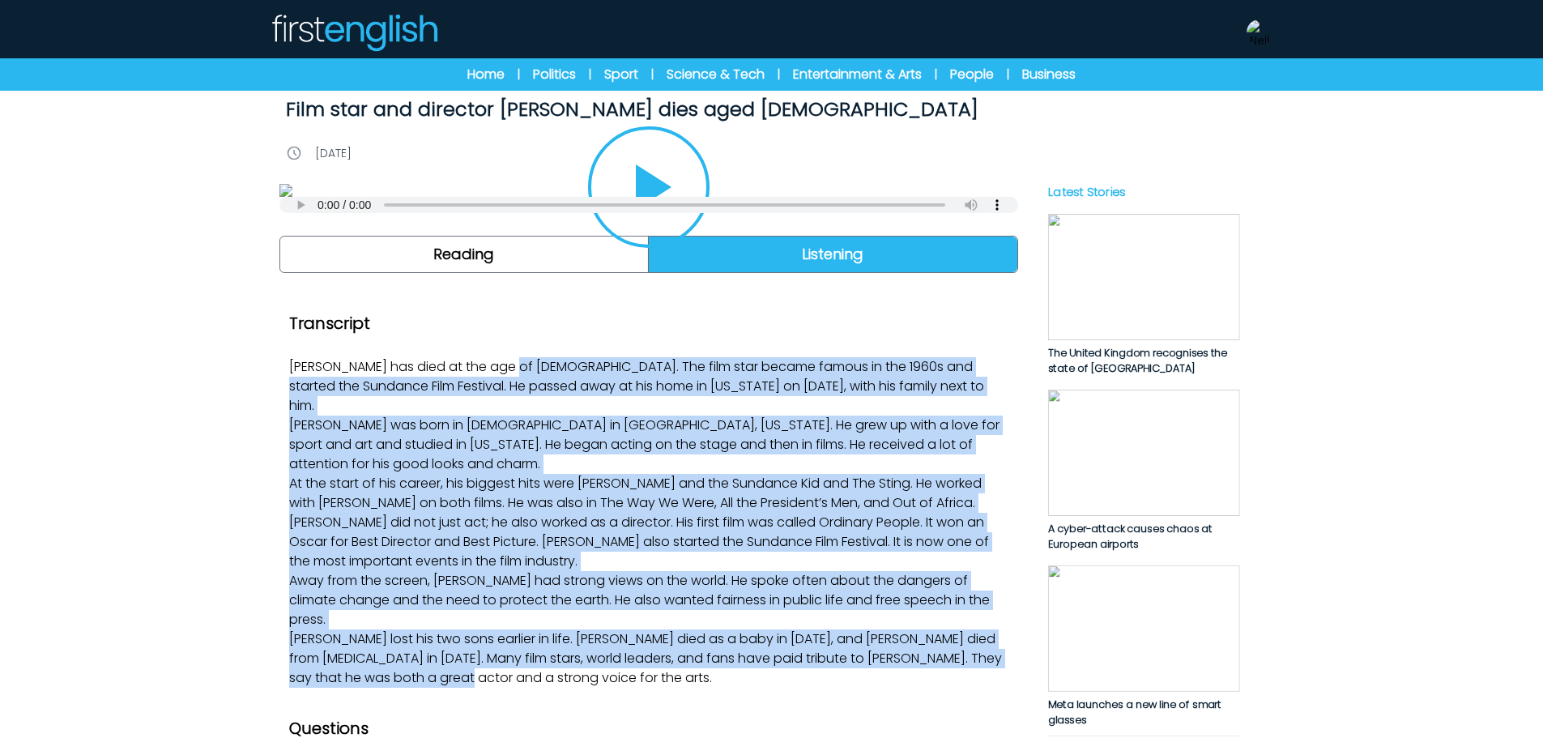
scroll to position [0, 0]
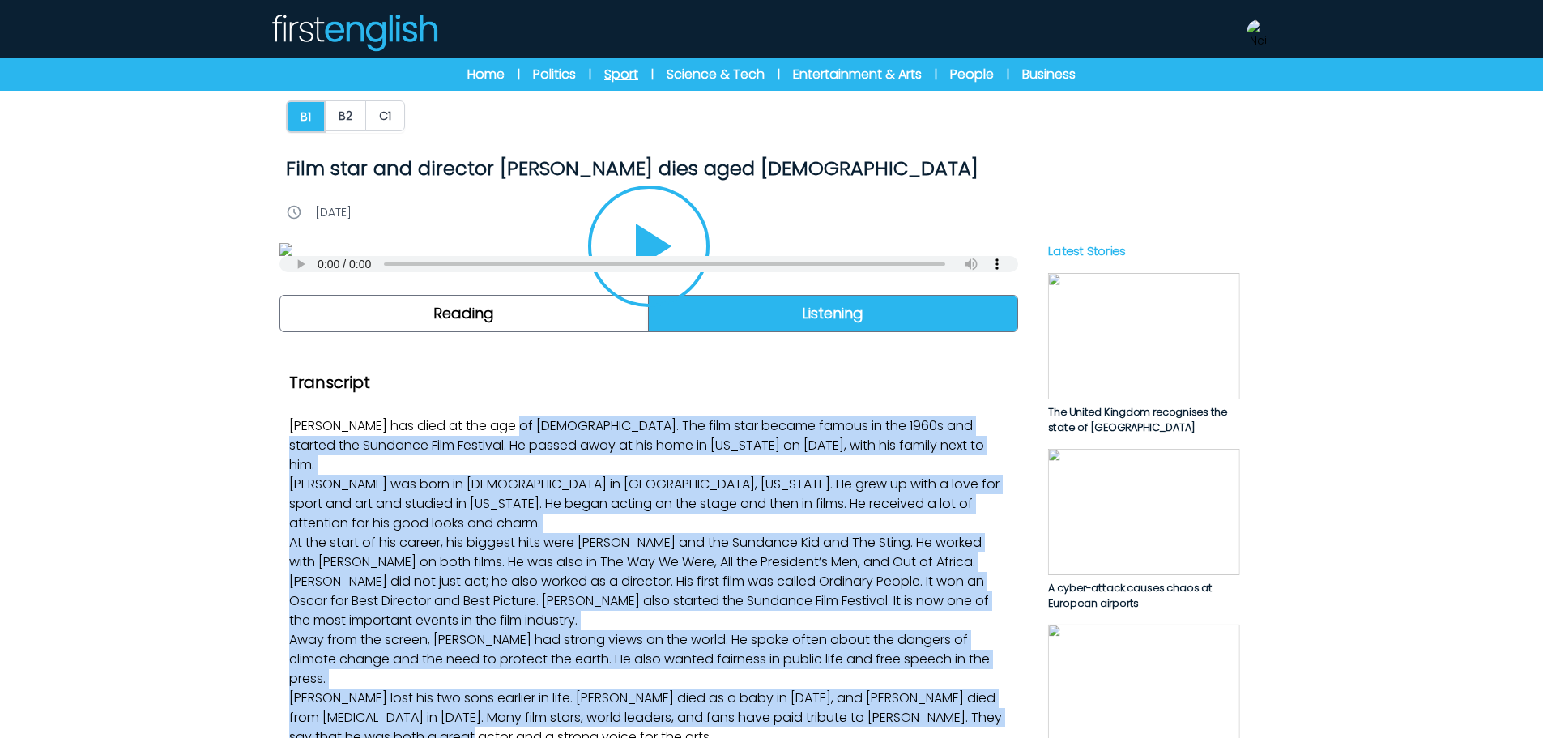
click at [604, 68] on link "Sport" at bounding box center [621, 74] width 34 height 19
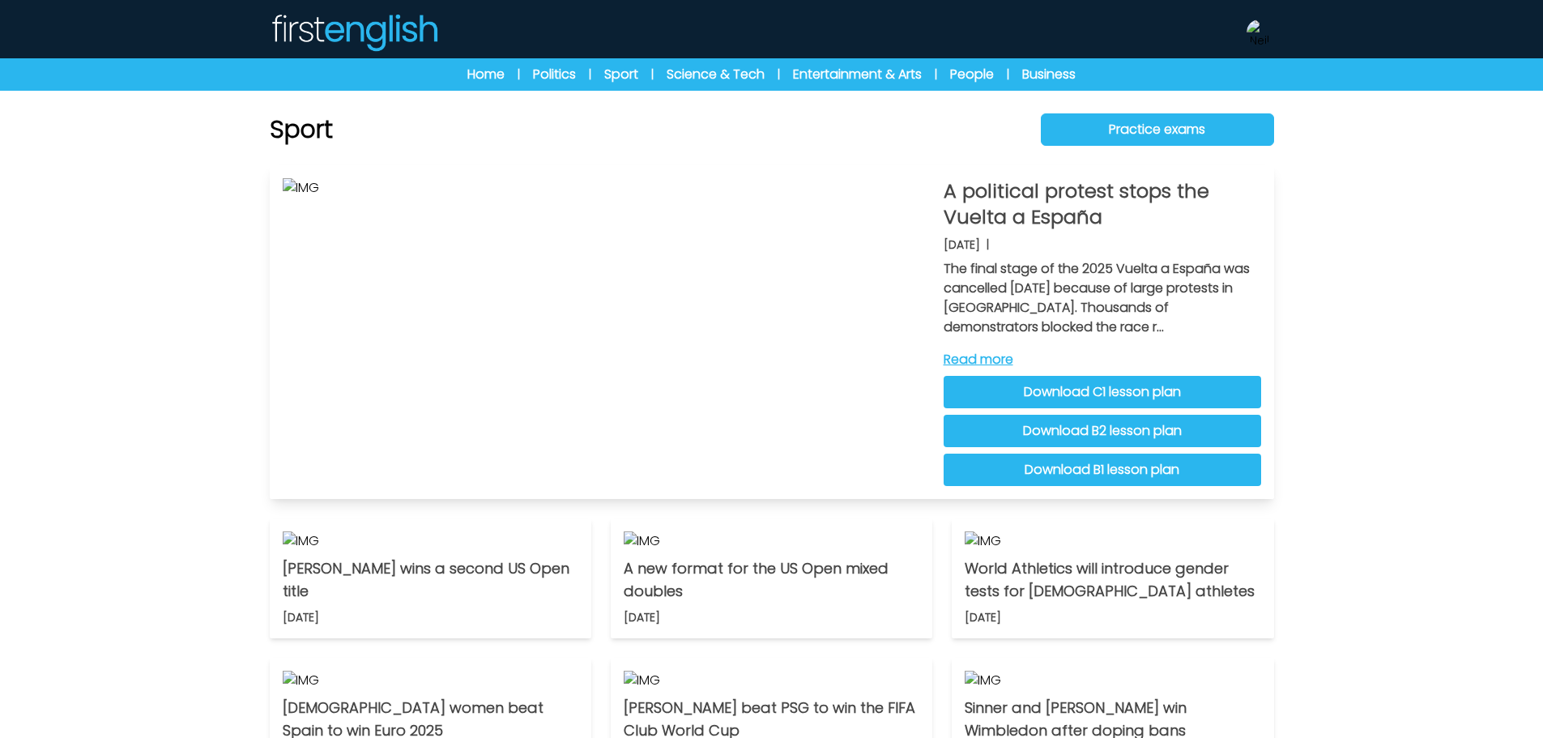
click at [1008, 365] on link "Read more" at bounding box center [1103, 359] width 318 height 19
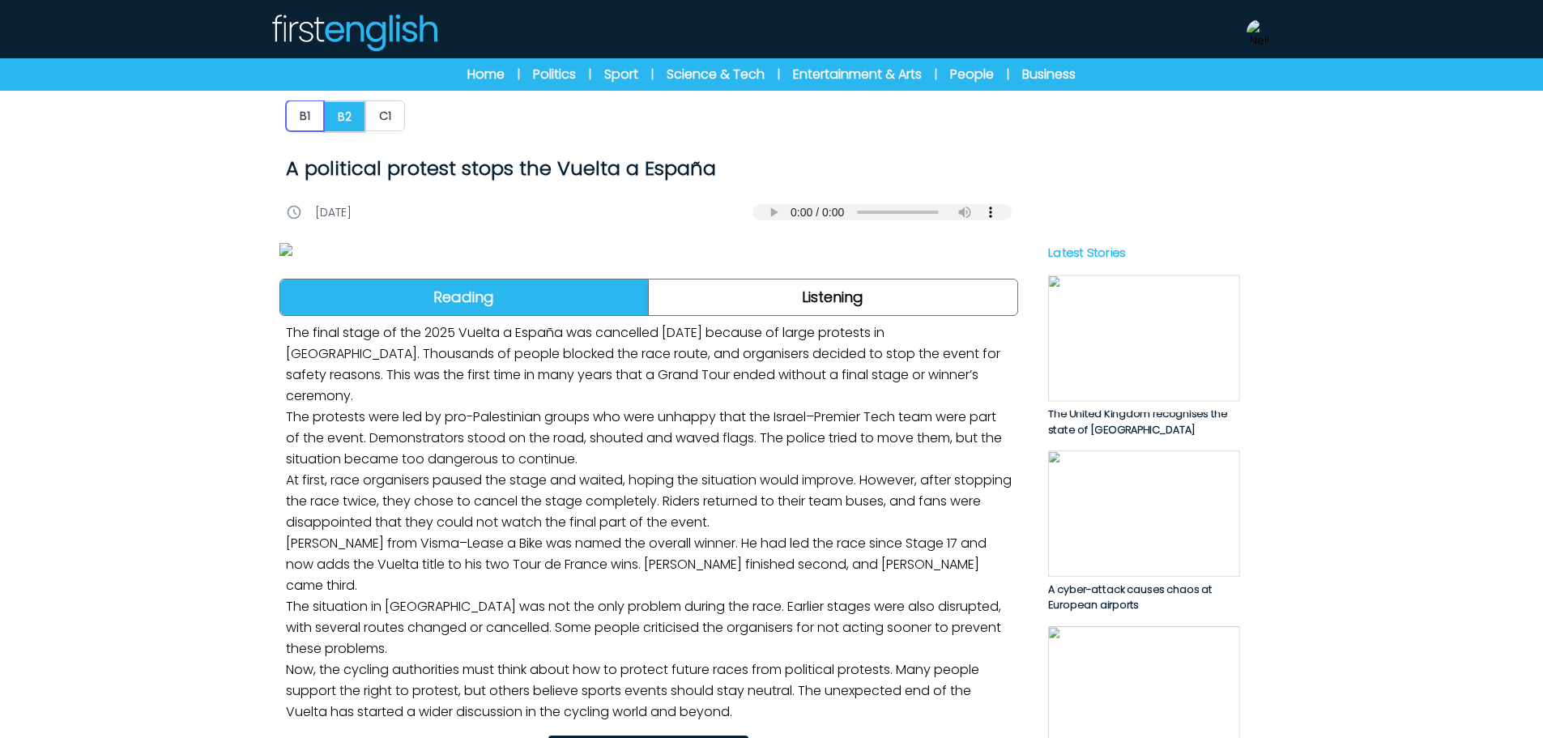
click at [313, 120] on button "B1" at bounding box center [305, 115] width 38 height 31
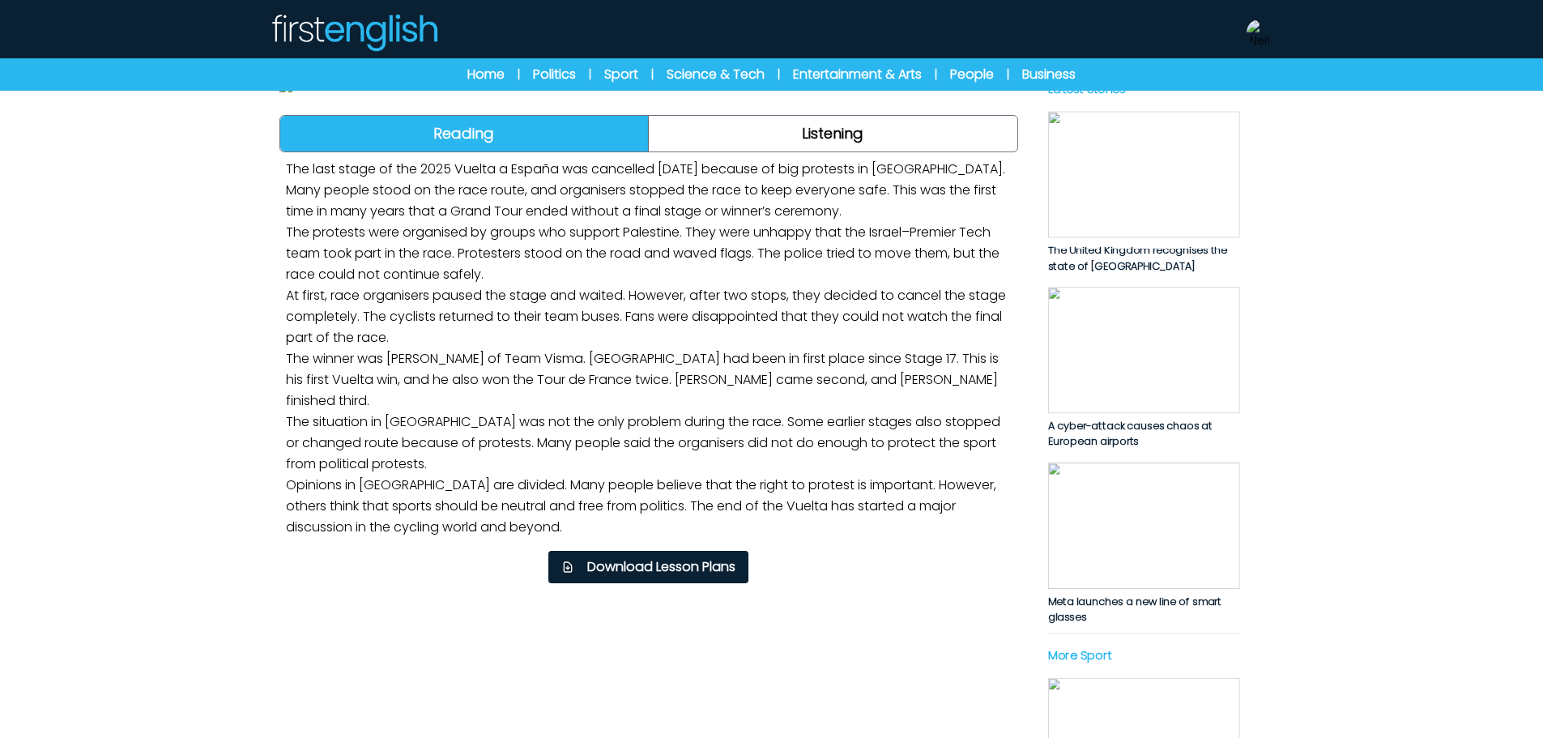
scroll to position [567, 0]
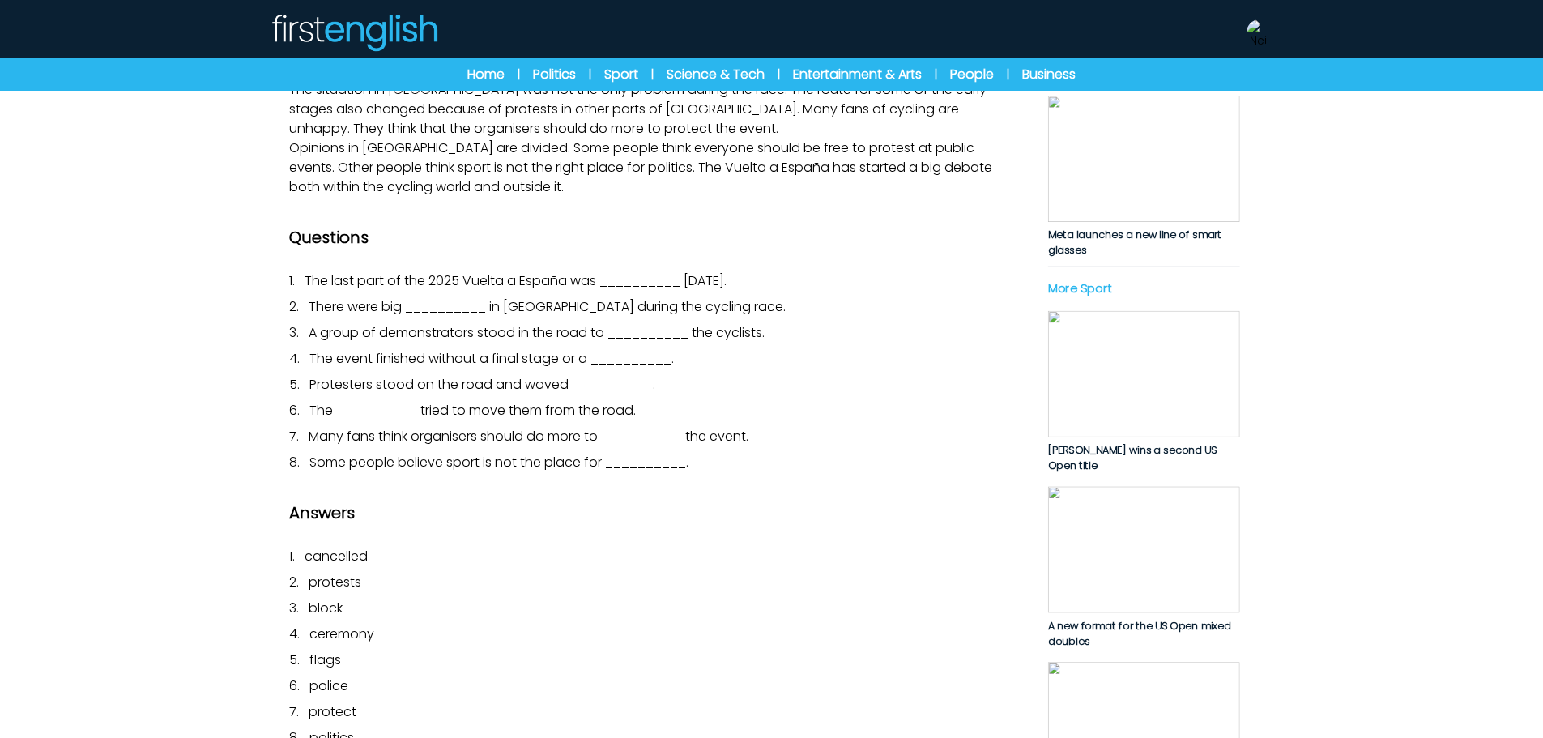
scroll to position [648, 0]
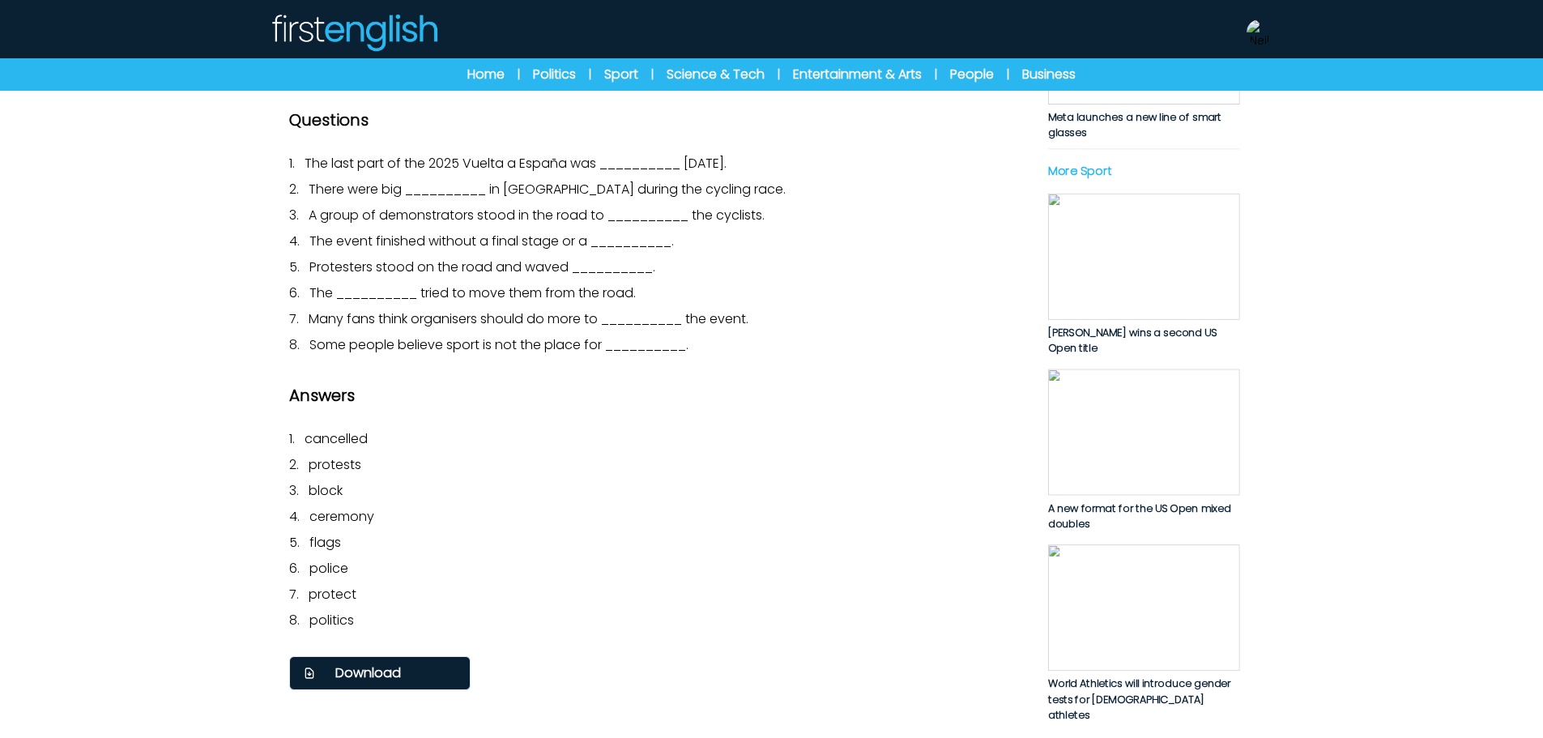
drag, startPoint x: 273, startPoint y: 255, endPoint x: 599, endPoint y: 550, distance: 439.9
click at [599, 550] on div "B1 B2 C1 A political protest stops the Vuelta a España A political protest stop…" at bounding box center [772, 118] width 1037 height 1512
copy div "Lor ipsu dolo si ame 2570 Consec a Elitse doe temporinc ut Labore. Etdol magn a…"
click at [1335, 458] on div "B1 B2 C1 A political protest stops the Vuelta a España A political protest stop…" at bounding box center [771, 237] width 1543 height 1750
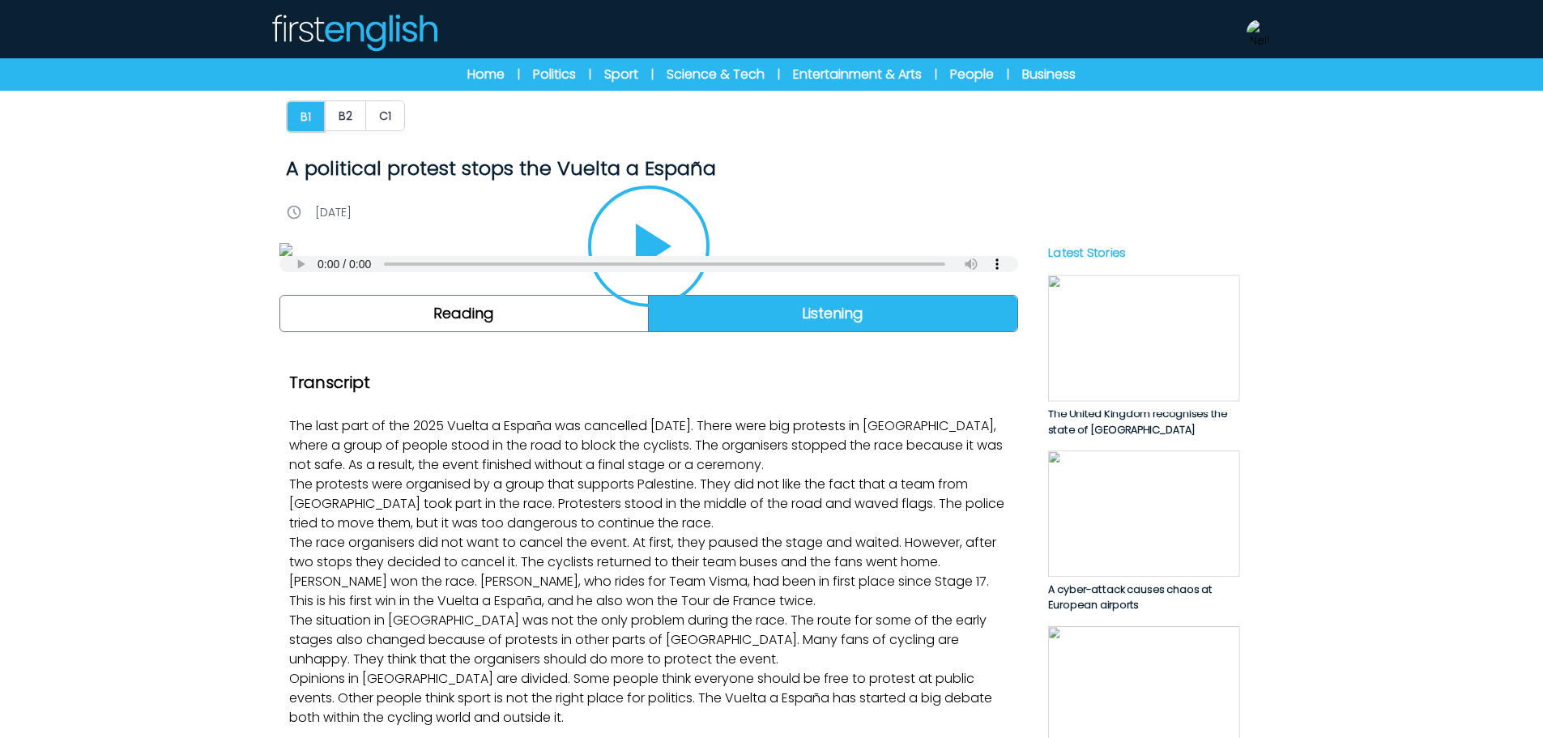
click at [381, 38] on img at bounding box center [354, 32] width 168 height 39
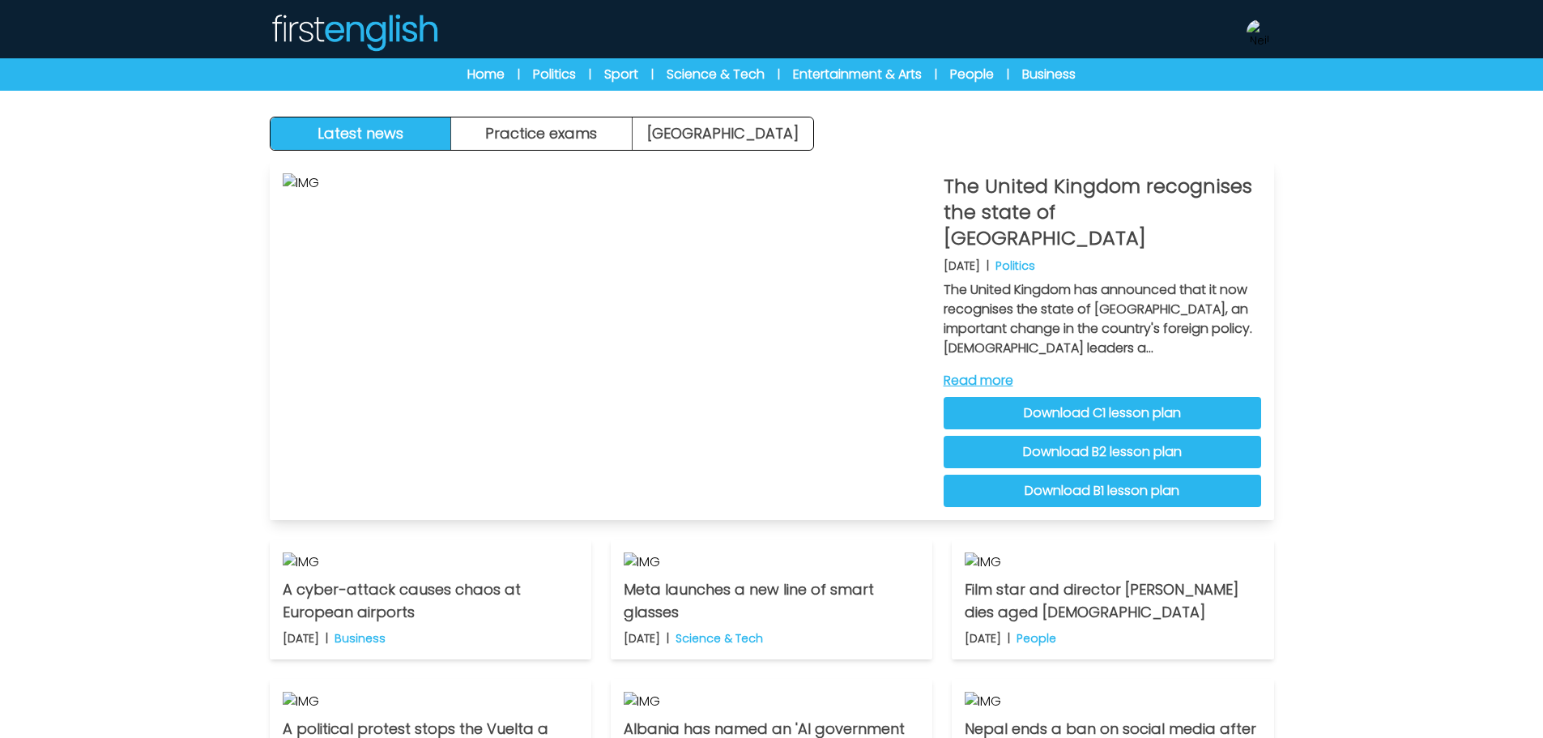
click at [1265, 301] on div "The United Kingdom recognises the state of [GEOGRAPHIC_DATA] [DATE] | Politics …" at bounding box center [772, 340] width 1004 height 360
drag, startPoint x: 1256, startPoint y: 33, endPoint x: 1226, endPoint y: 104, distance: 76.3
click at [1256, 33] on img at bounding box center [1260, 32] width 26 height 26
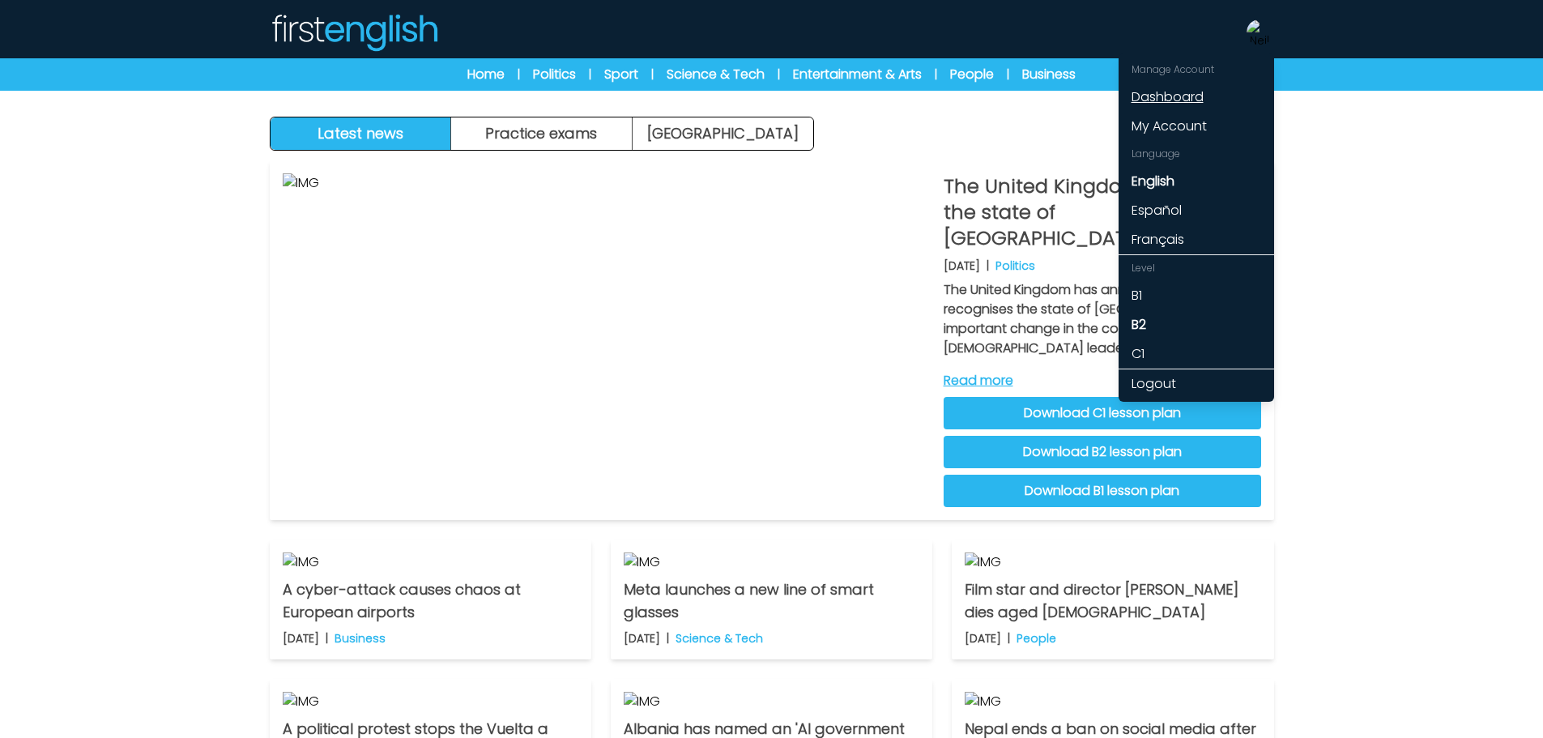
click at [1171, 98] on link "Dashboard" at bounding box center [1197, 97] width 156 height 29
